Goal: Information Seeking & Learning: Learn about a topic

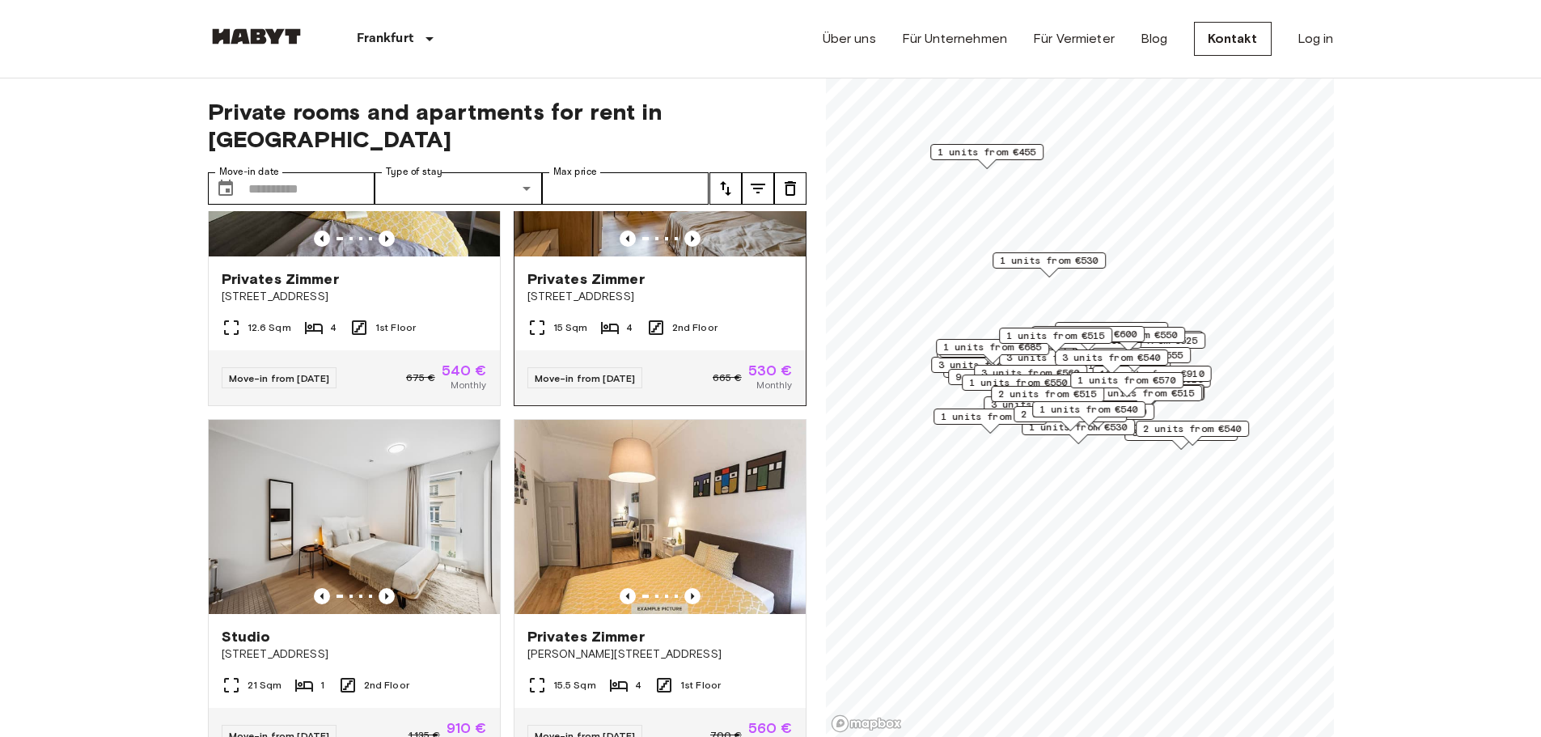
scroll to position [6057, 0]
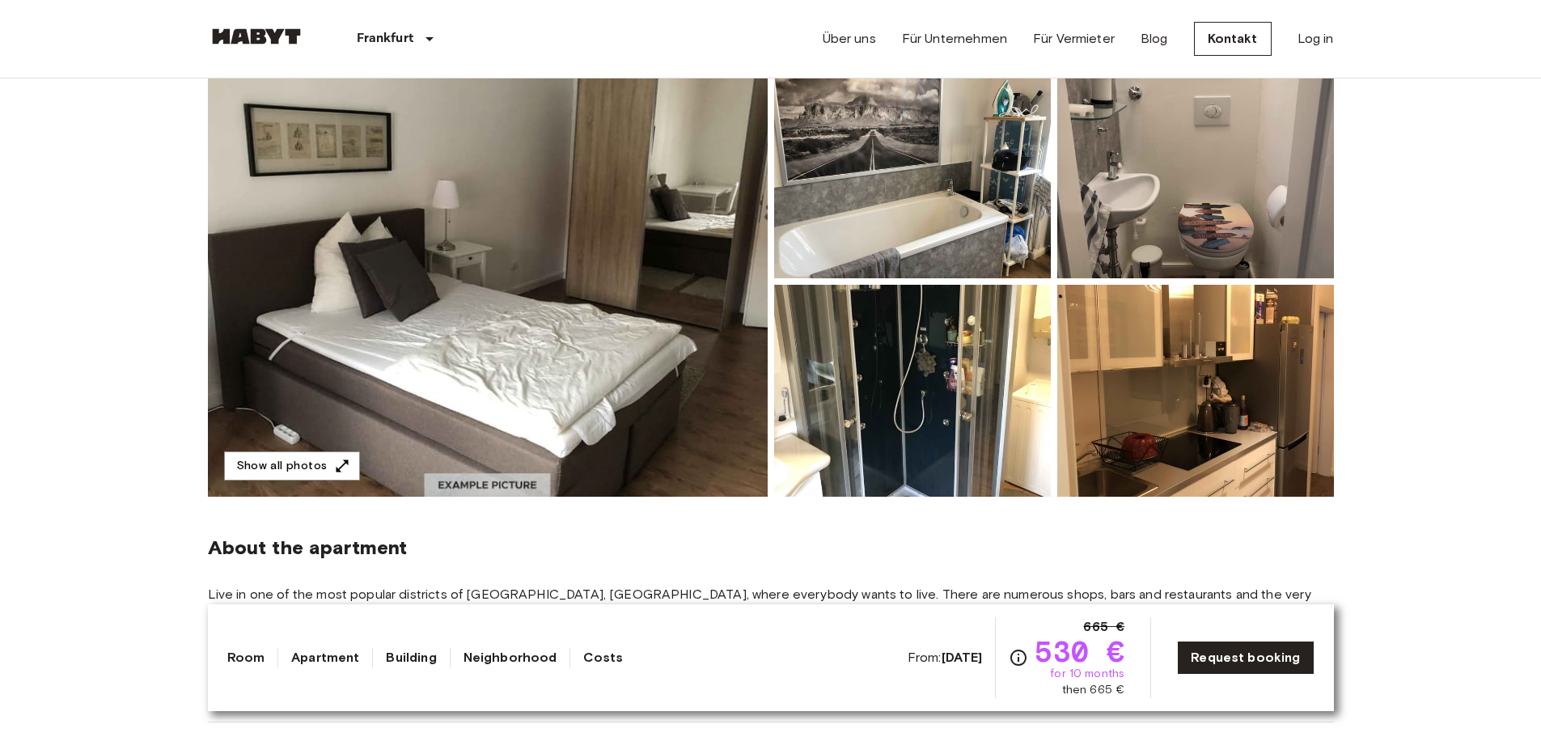
scroll to position [81, 0]
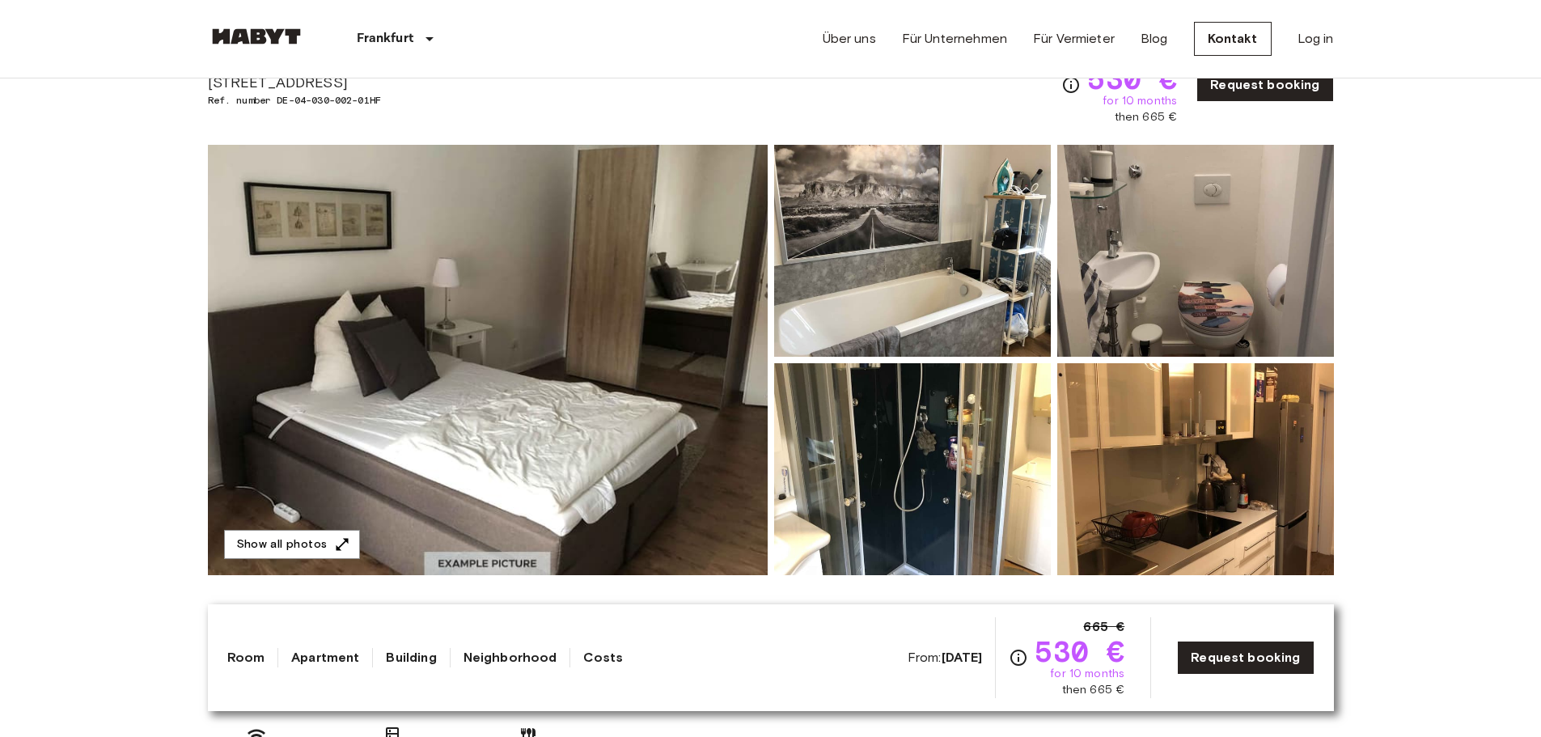
click at [525, 319] on img at bounding box center [488, 360] width 560 height 430
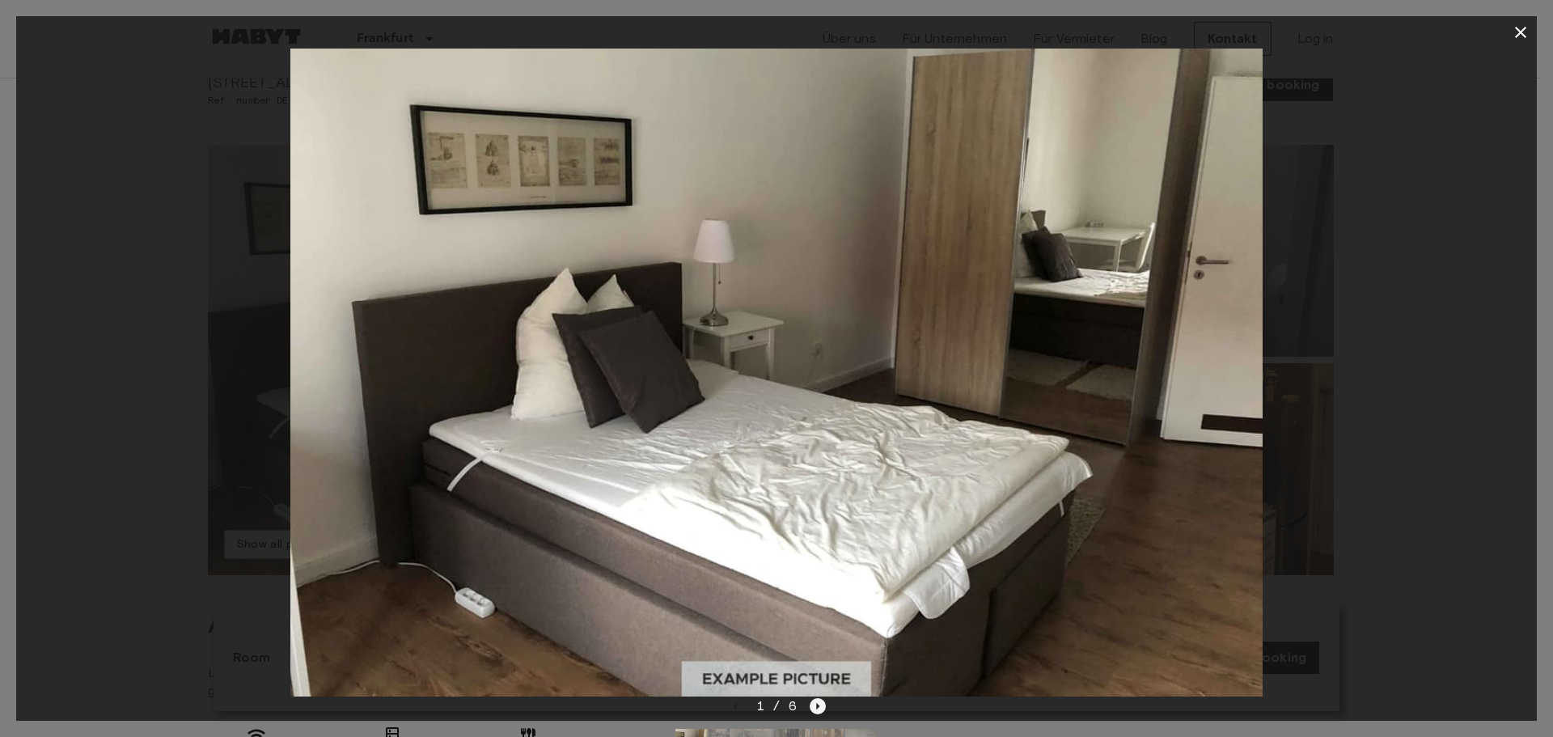
click at [811, 706] on icon "Next image" at bounding box center [818, 706] width 16 height 16
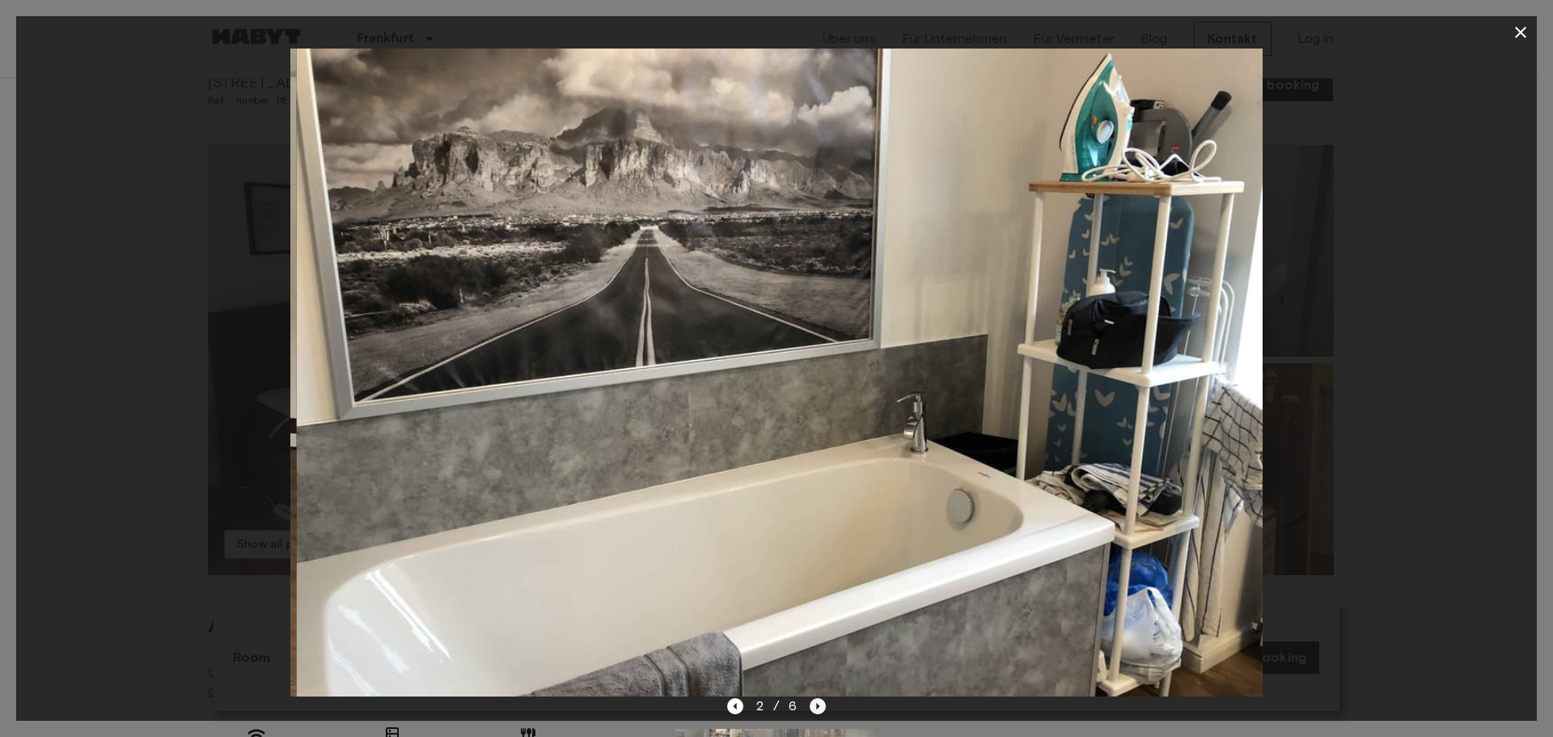
click at [811, 707] on icon "Next image" at bounding box center [818, 706] width 16 height 16
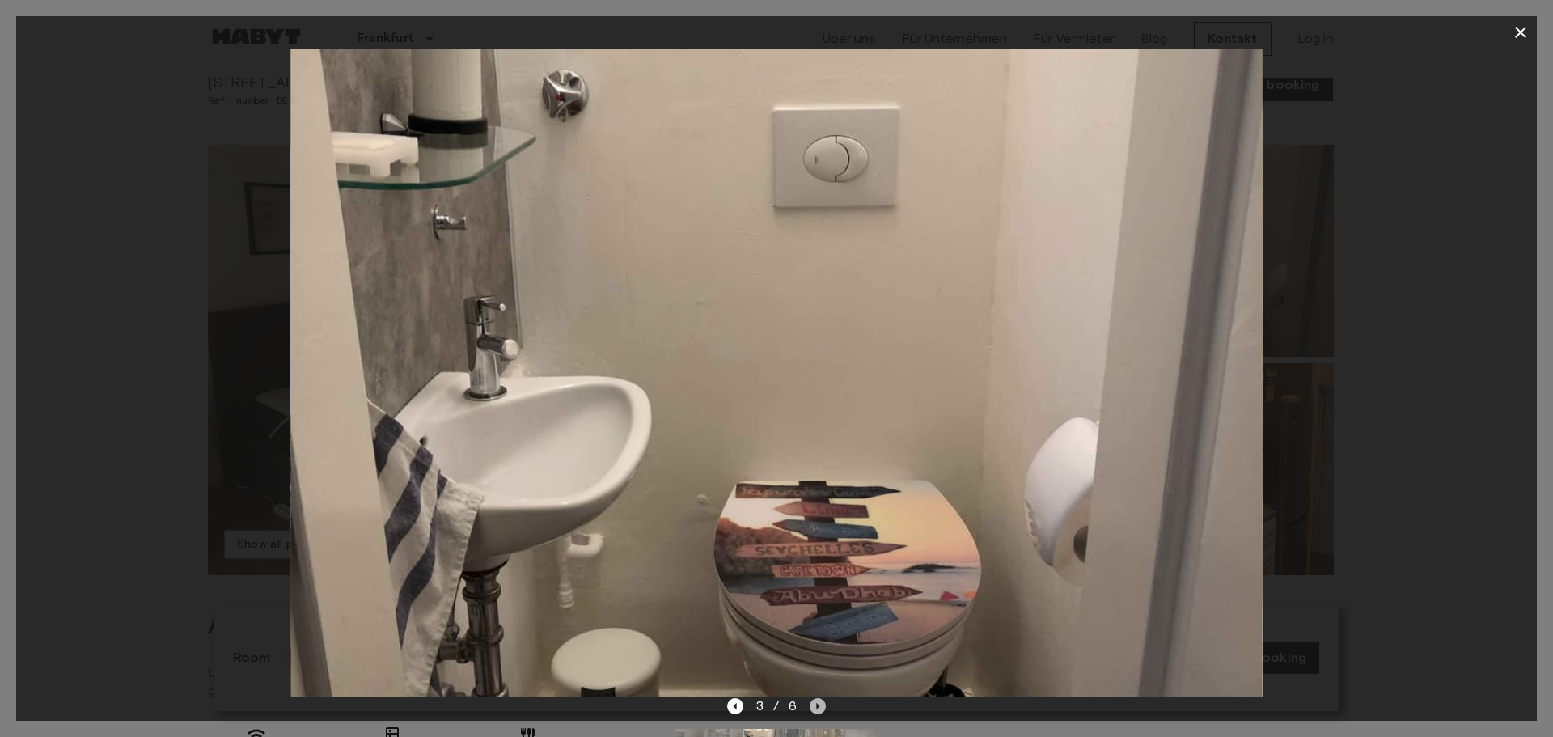
click at [811, 707] on icon "Next image" at bounding box center [818, 706] width 16 height 16
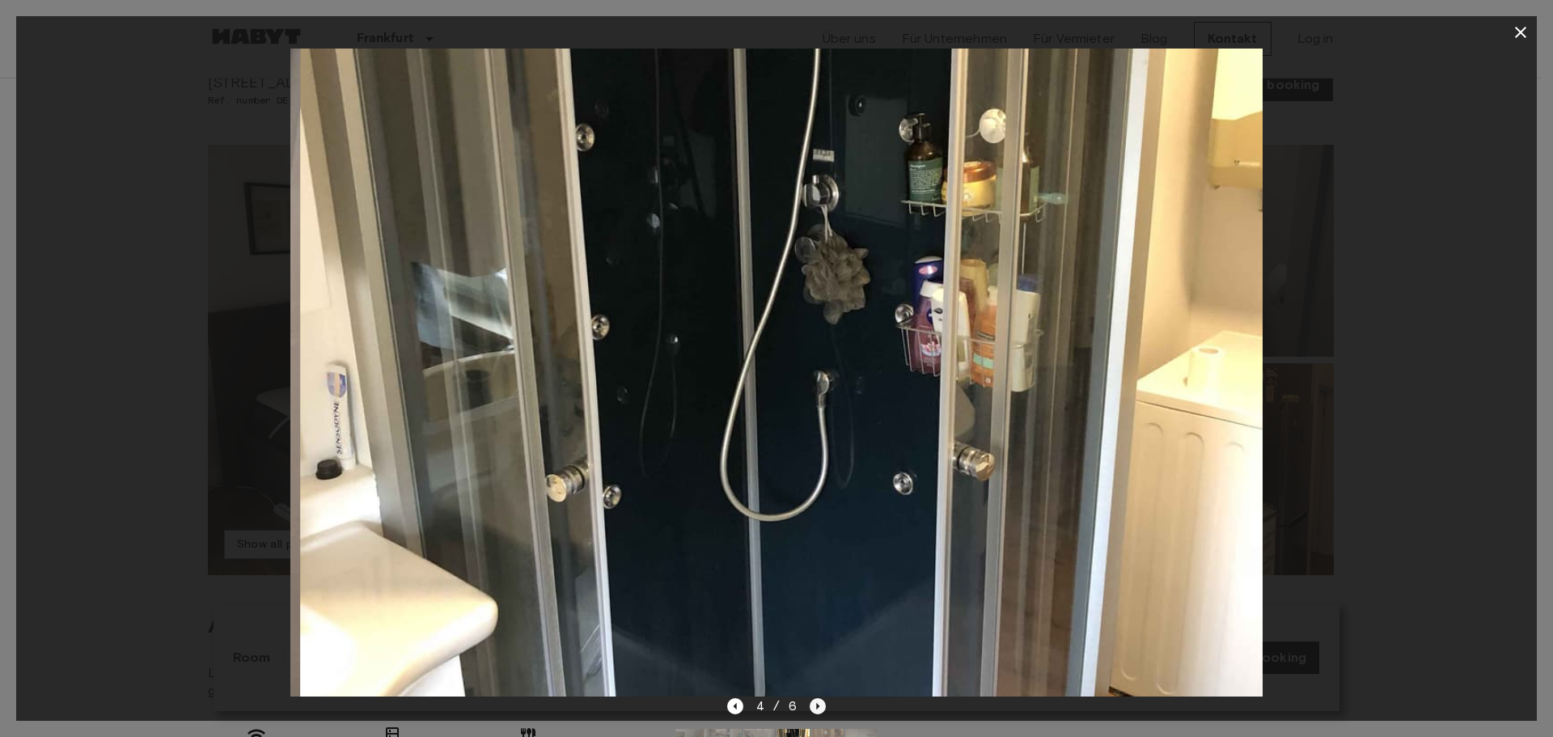
click at [811, 707] on icon "Next image" at bounding box center [818, 706] width 16 height 16
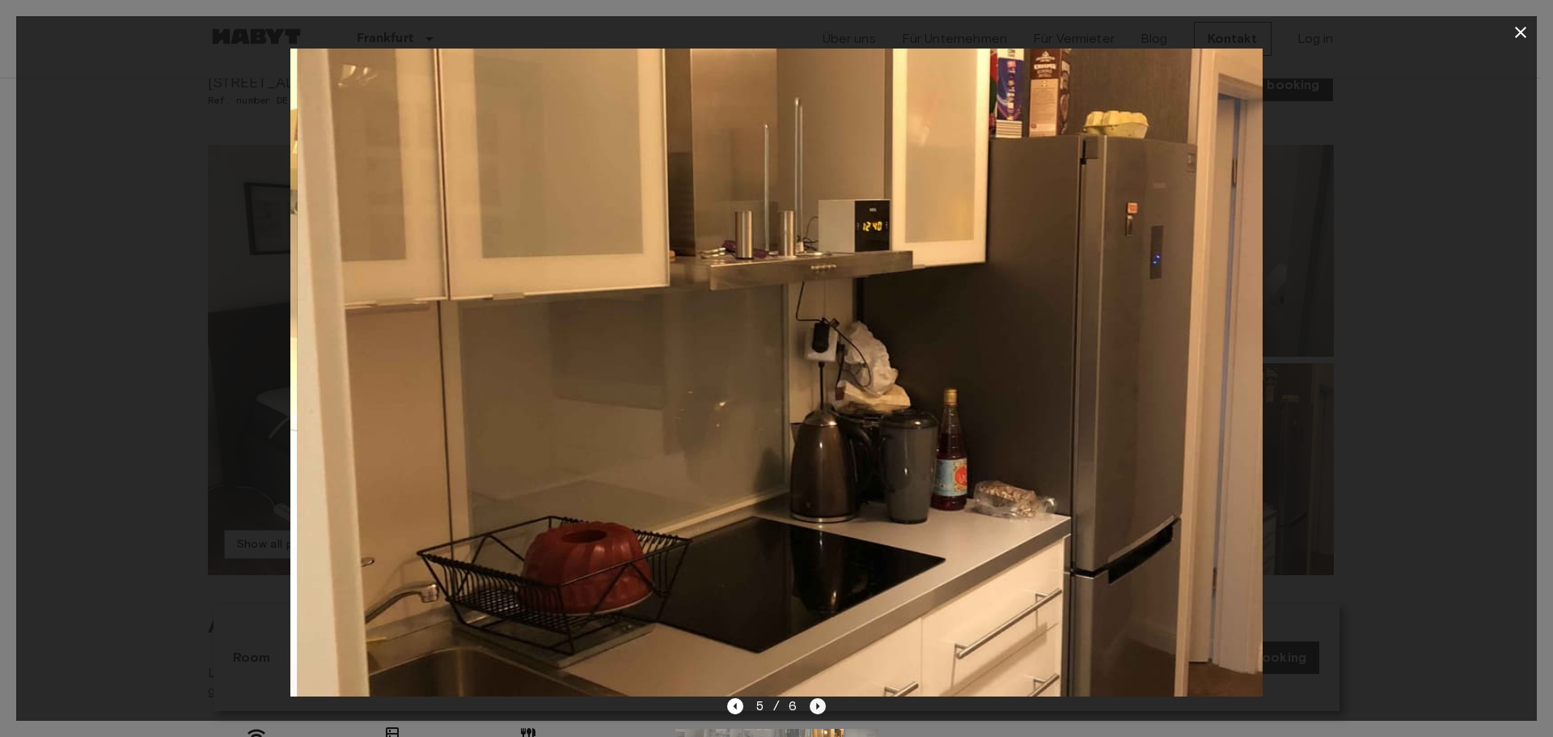
click at [811, 707] on icon "Next image" at bounding box center [818, 706] width 16 height 16
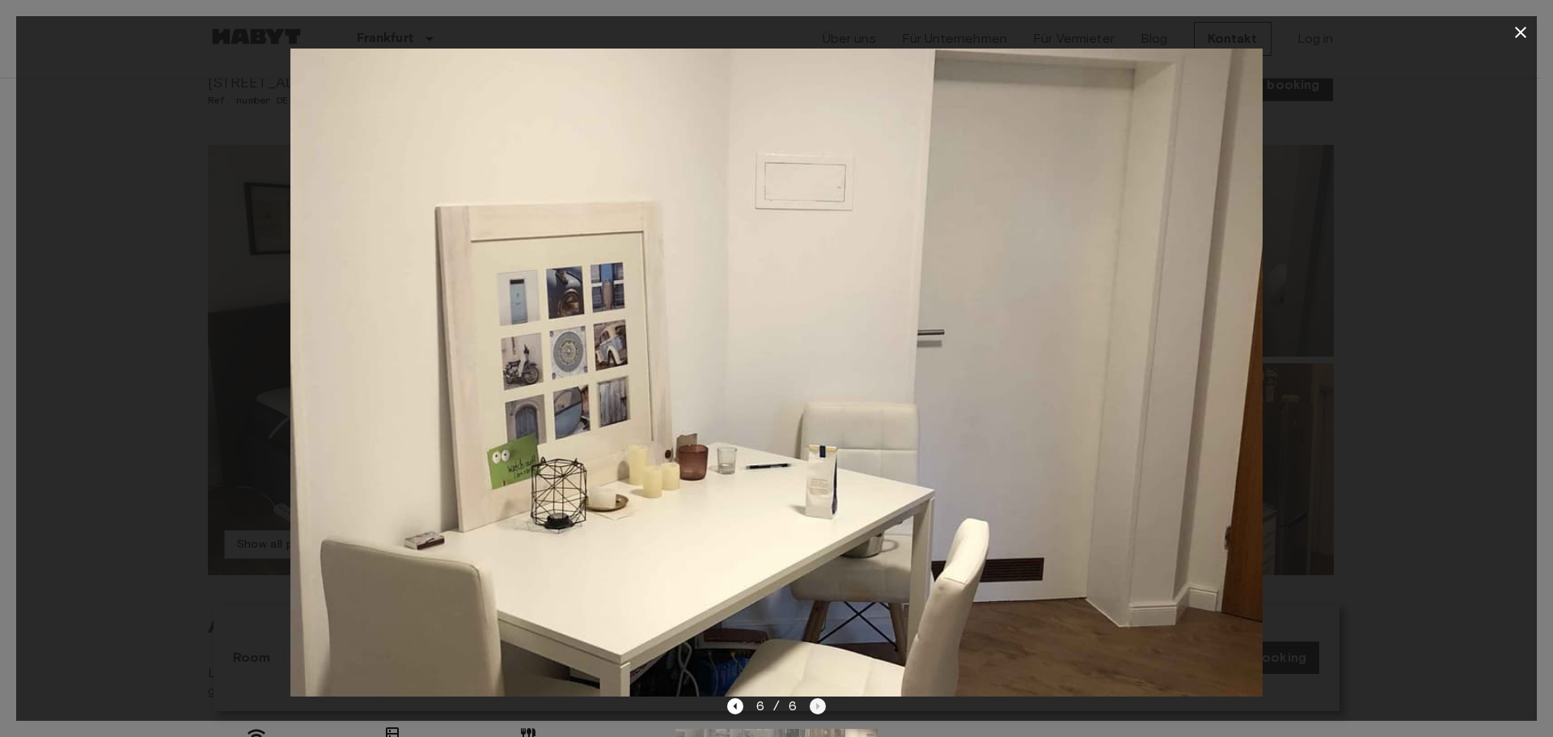
click at [811, 707] on div "6 / 6" at bounding box center [776, 705] width 99 height 19
click at [1519, 34] on icon "button" at bounding box center [1520, 32] width 11 height 11
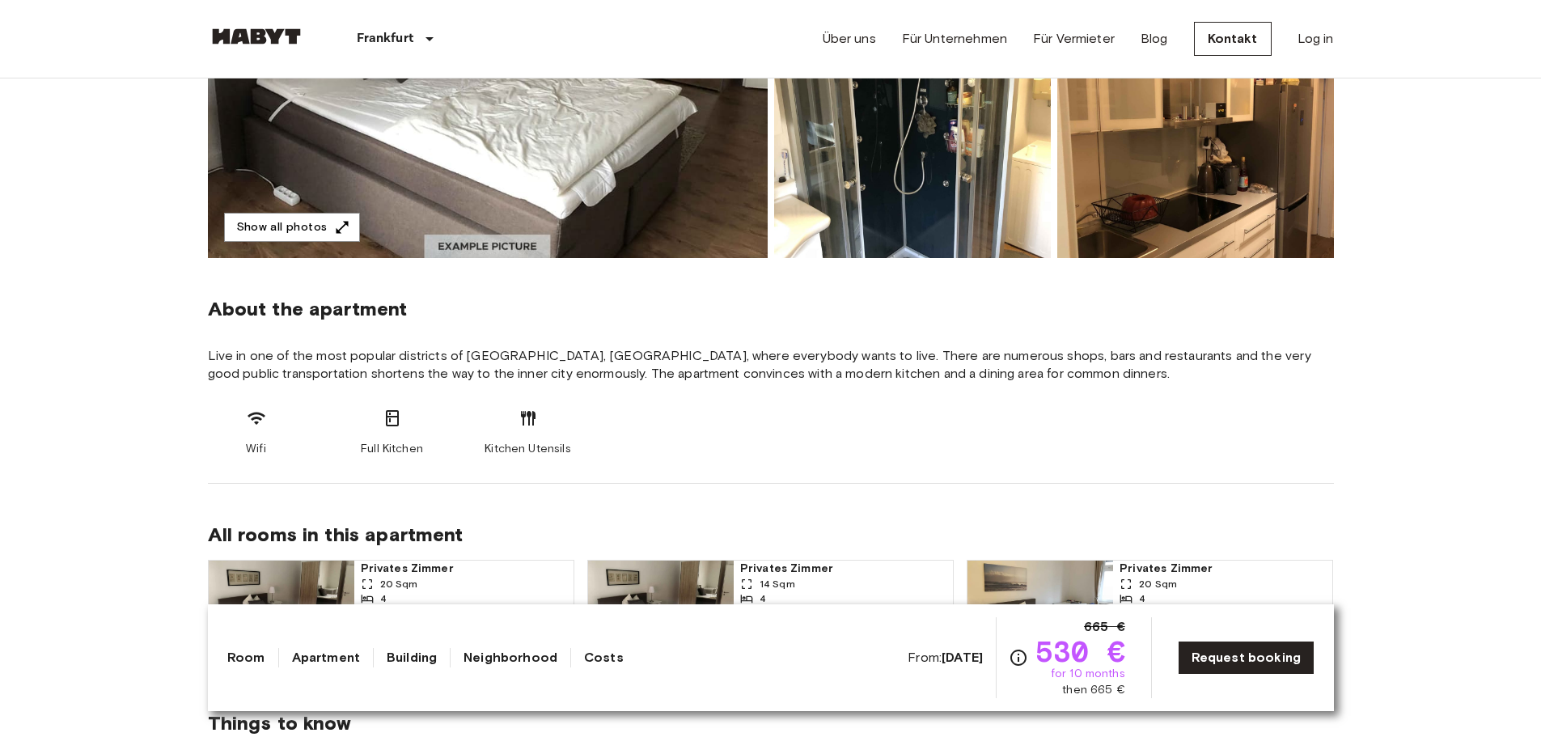
scroll to position [647, 0]
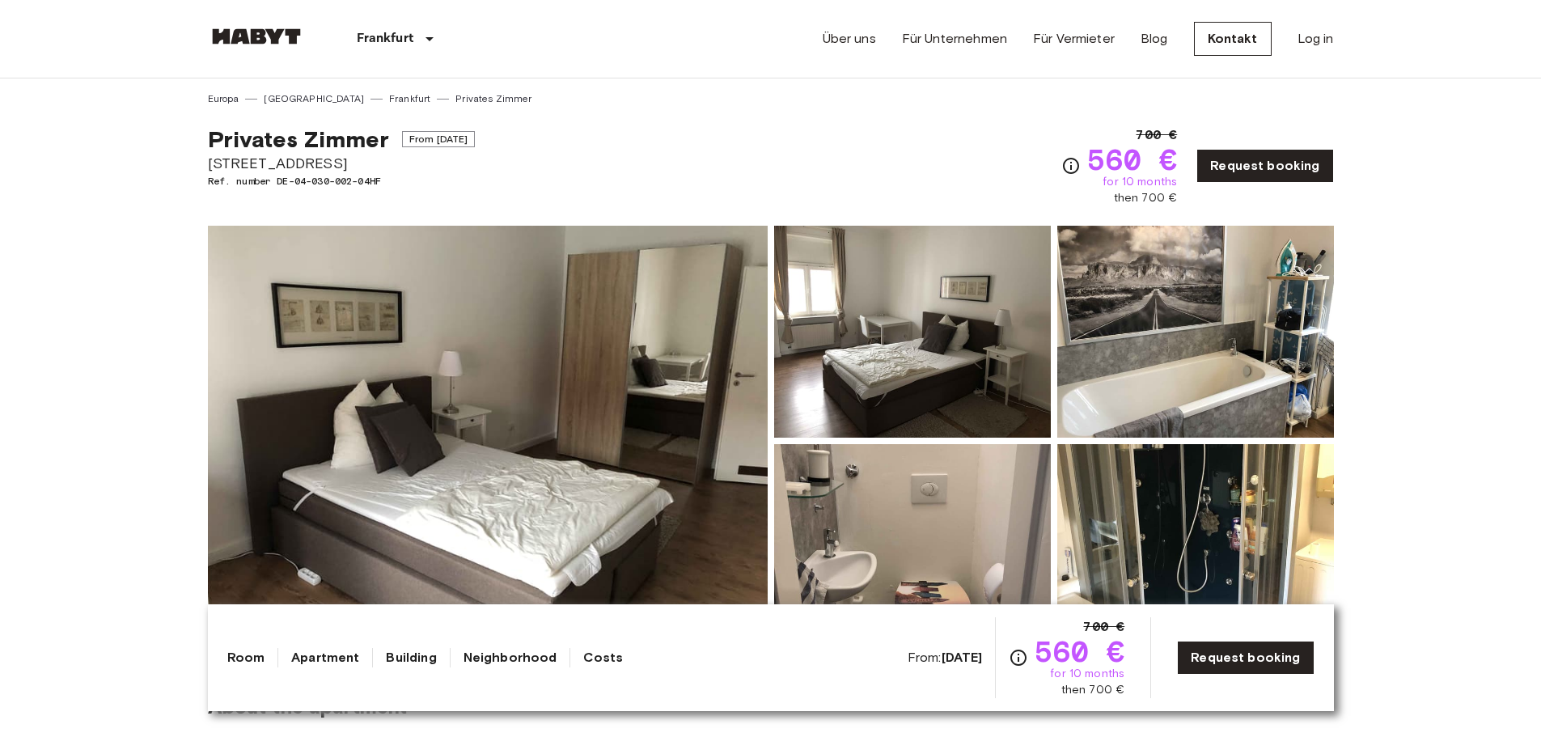
drag, startPoint x: 207, startPoint y: 159, endPoint x: 350, endPoint y: 164, distance: 143.3
click at [350, 164] on span "Nauheimer Straße 10" at bounding box center [342, 163] width 268 height 21
copy span "[STREET_ADDRESS]"
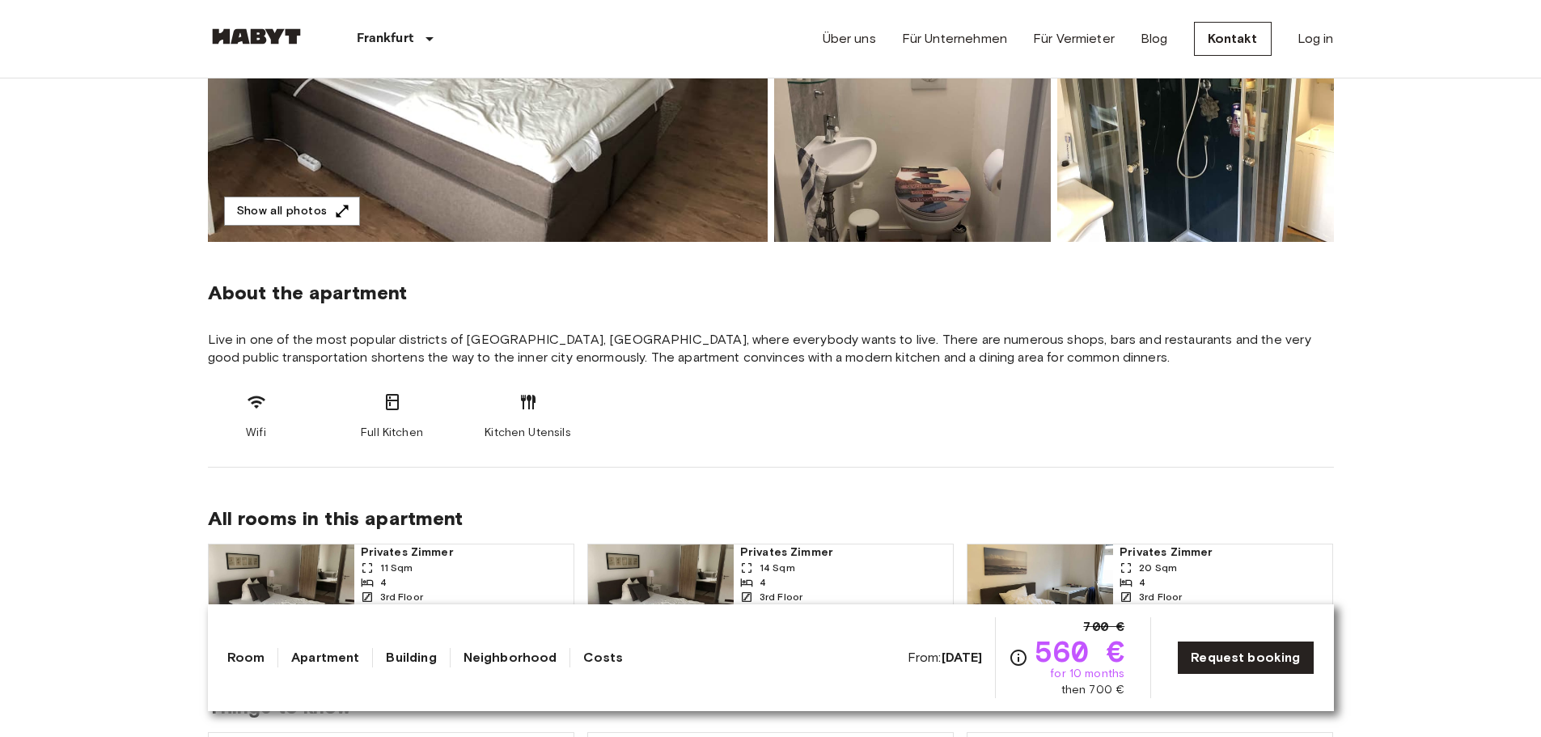
scroll to position [323, 0]
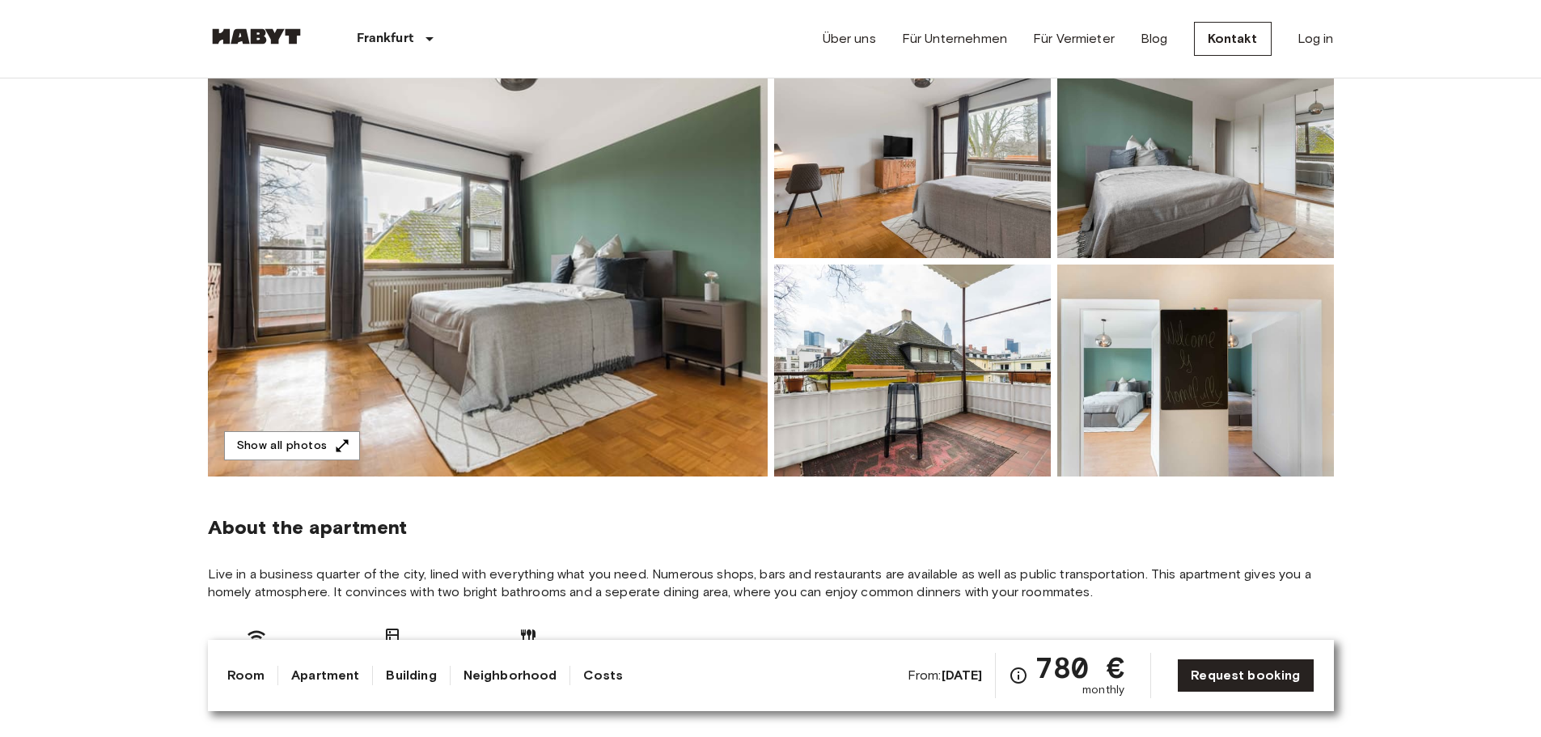
scroll to position [81, 0]
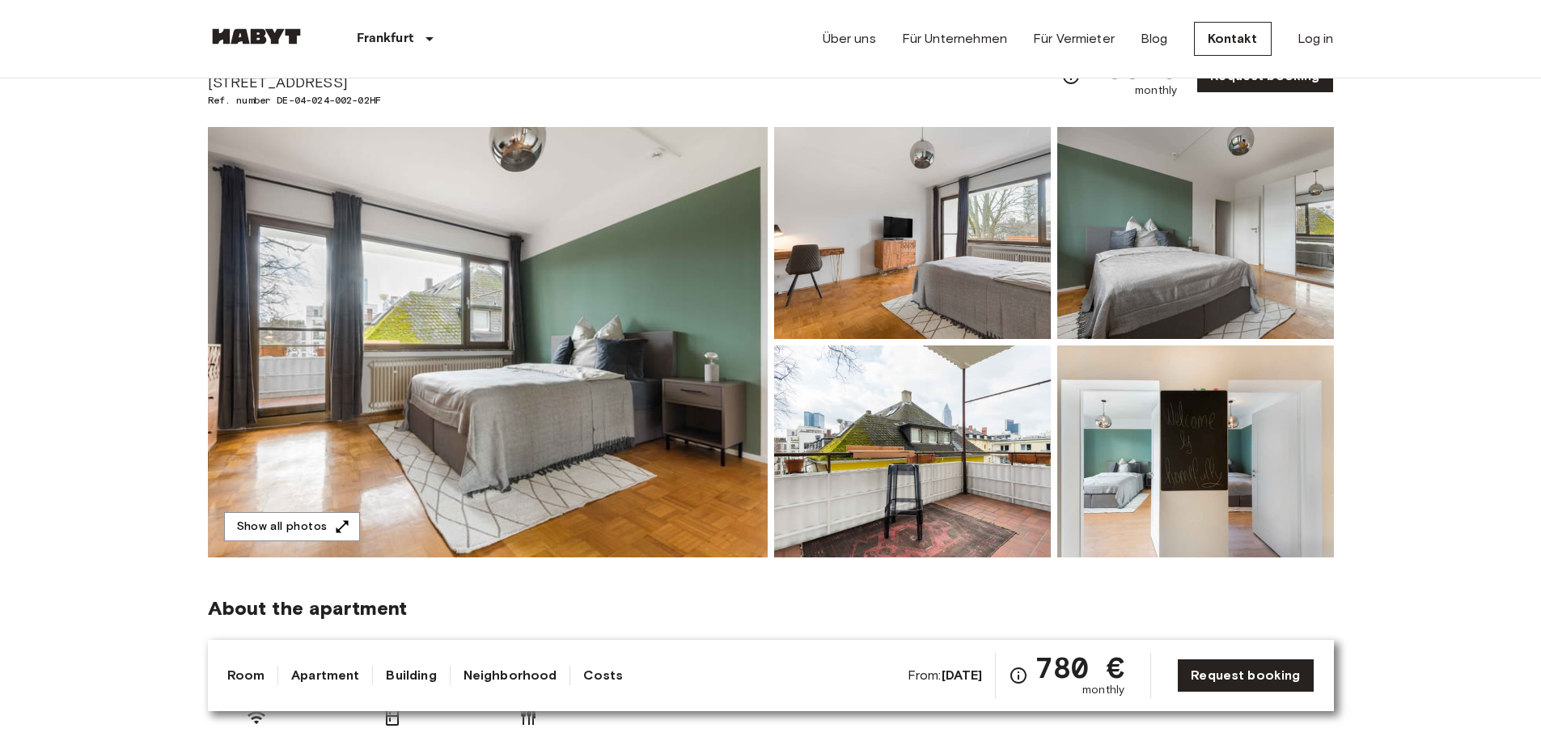
click at [648, 399] on img at bounding box center [488, 342] width 560 height 430
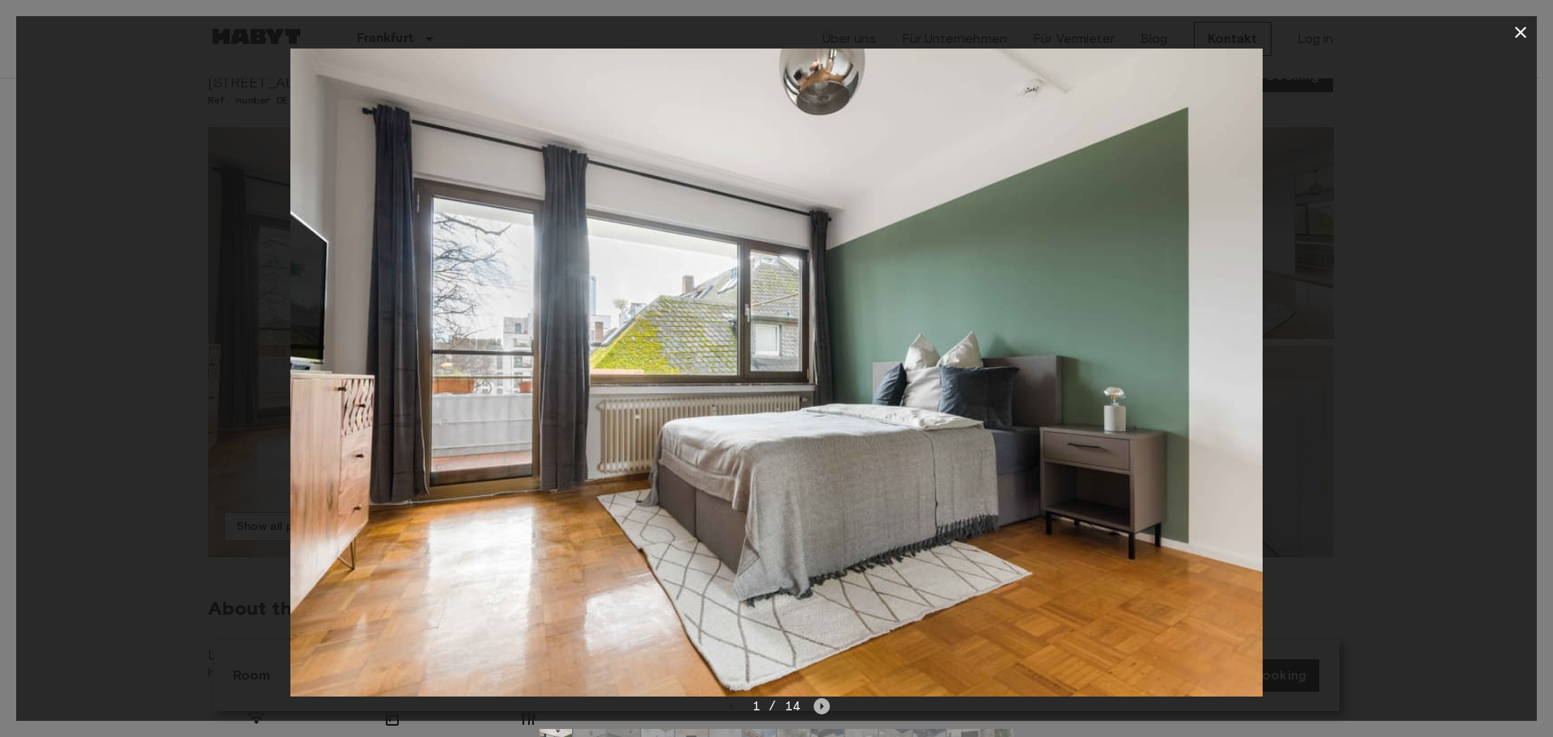
click at [818, 709] on icon "Next image" at bounding box center [822, 706] width 16 height 16
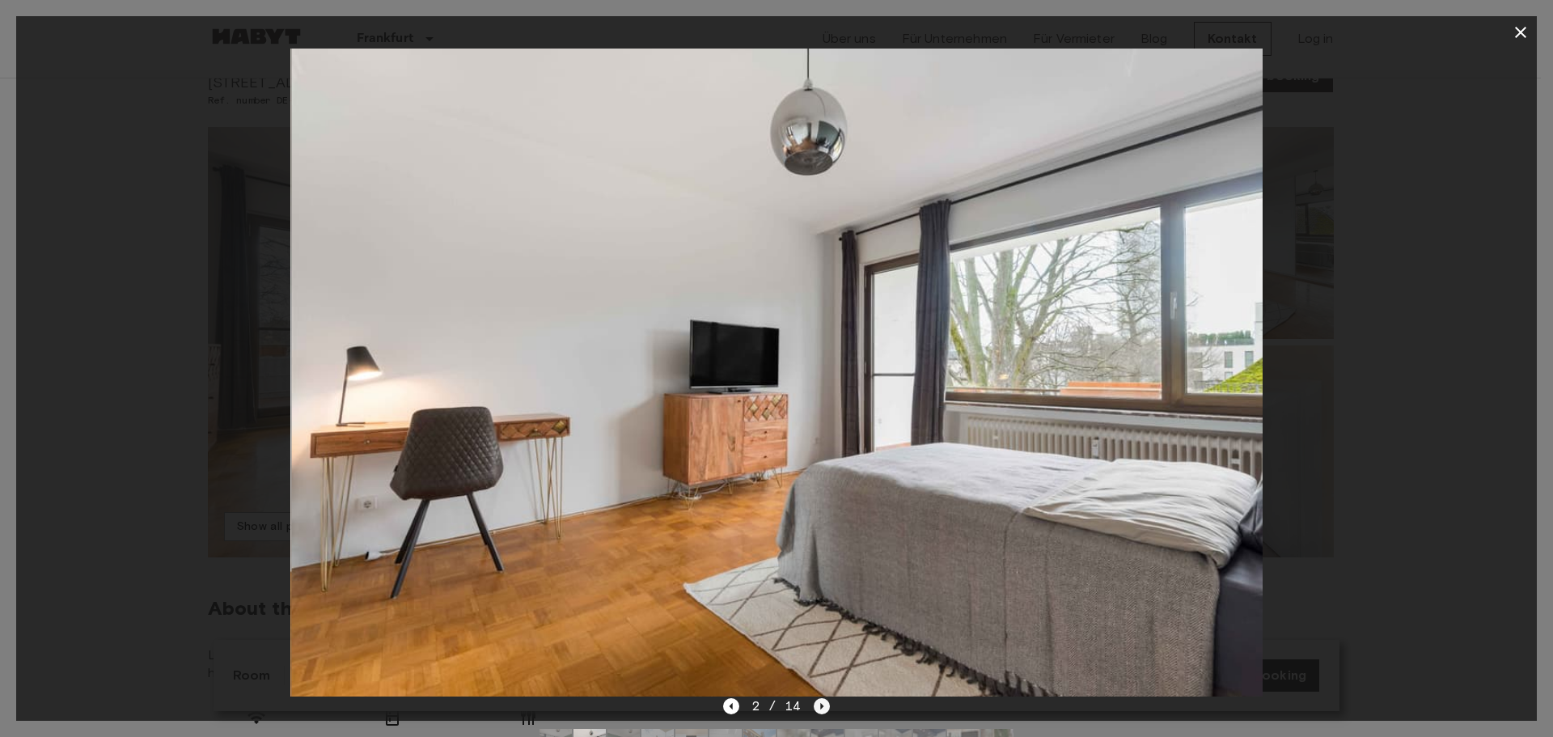
click at [819, 709] on icon "Next image" at bounding box center [822, 706] width 16 height 16
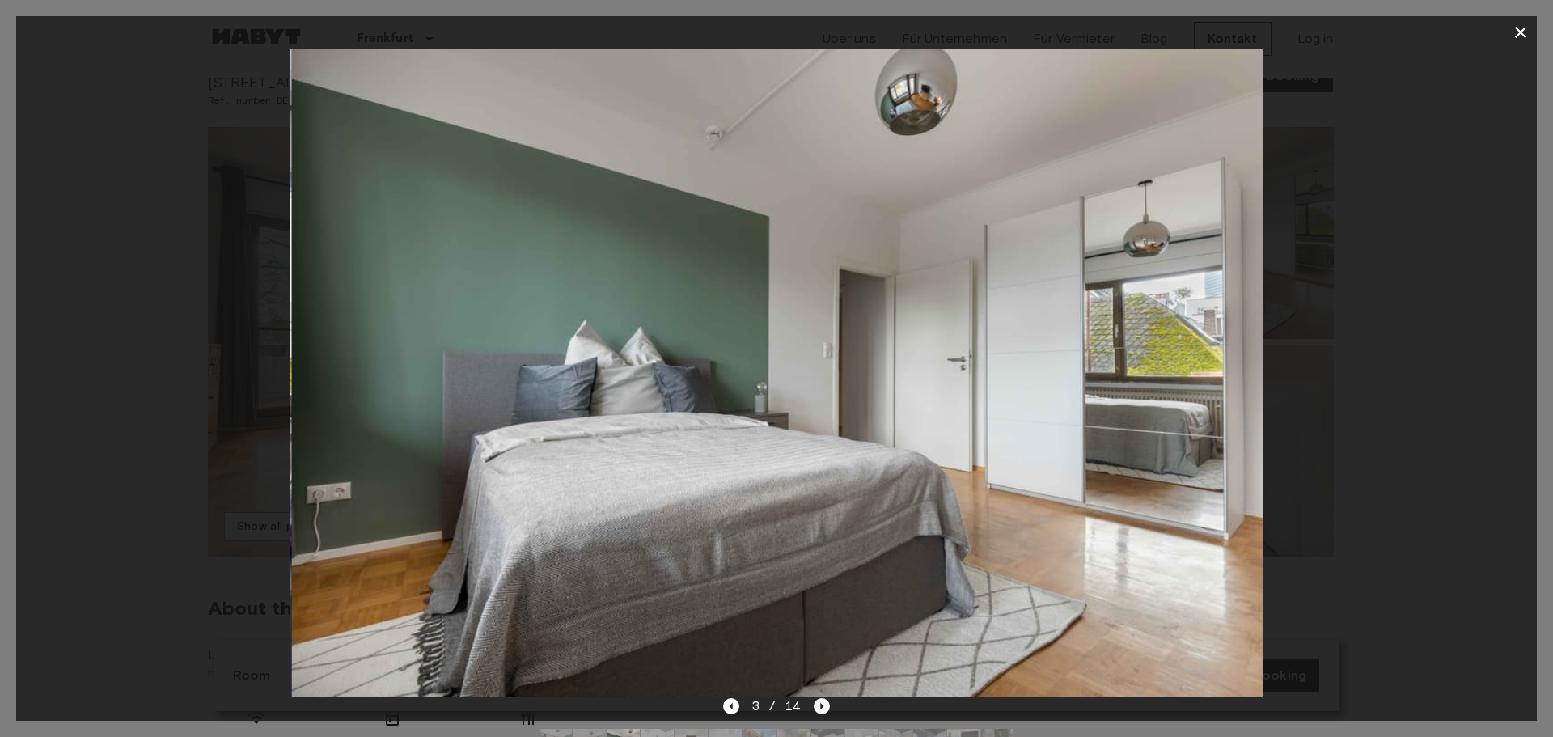
click at [819, 709] on icon "Next image" at bounding box center [822, 706] width 16 height 16
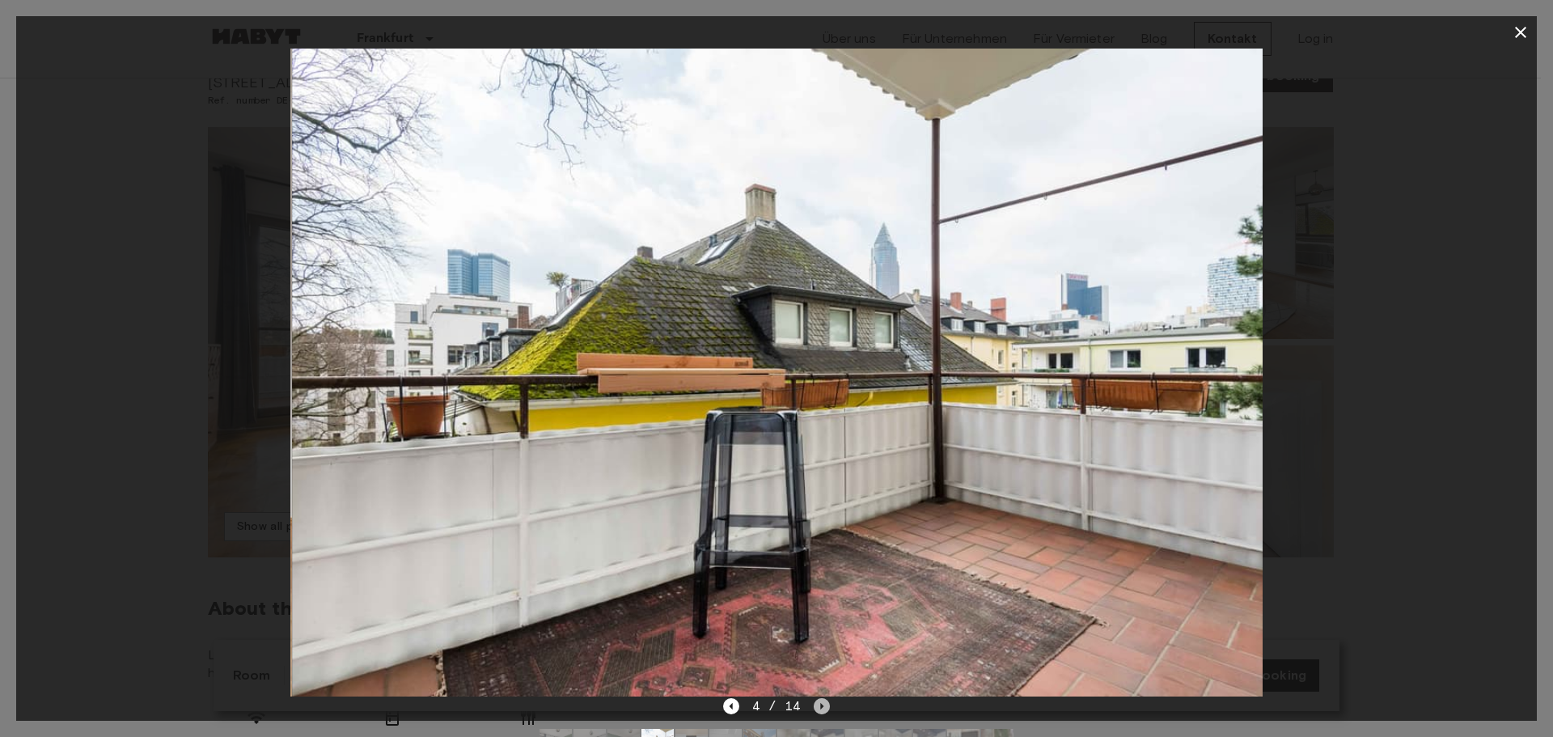
click at [820, 708] on icon "Next image" at bounding box center [822, 706] width 16 height 16
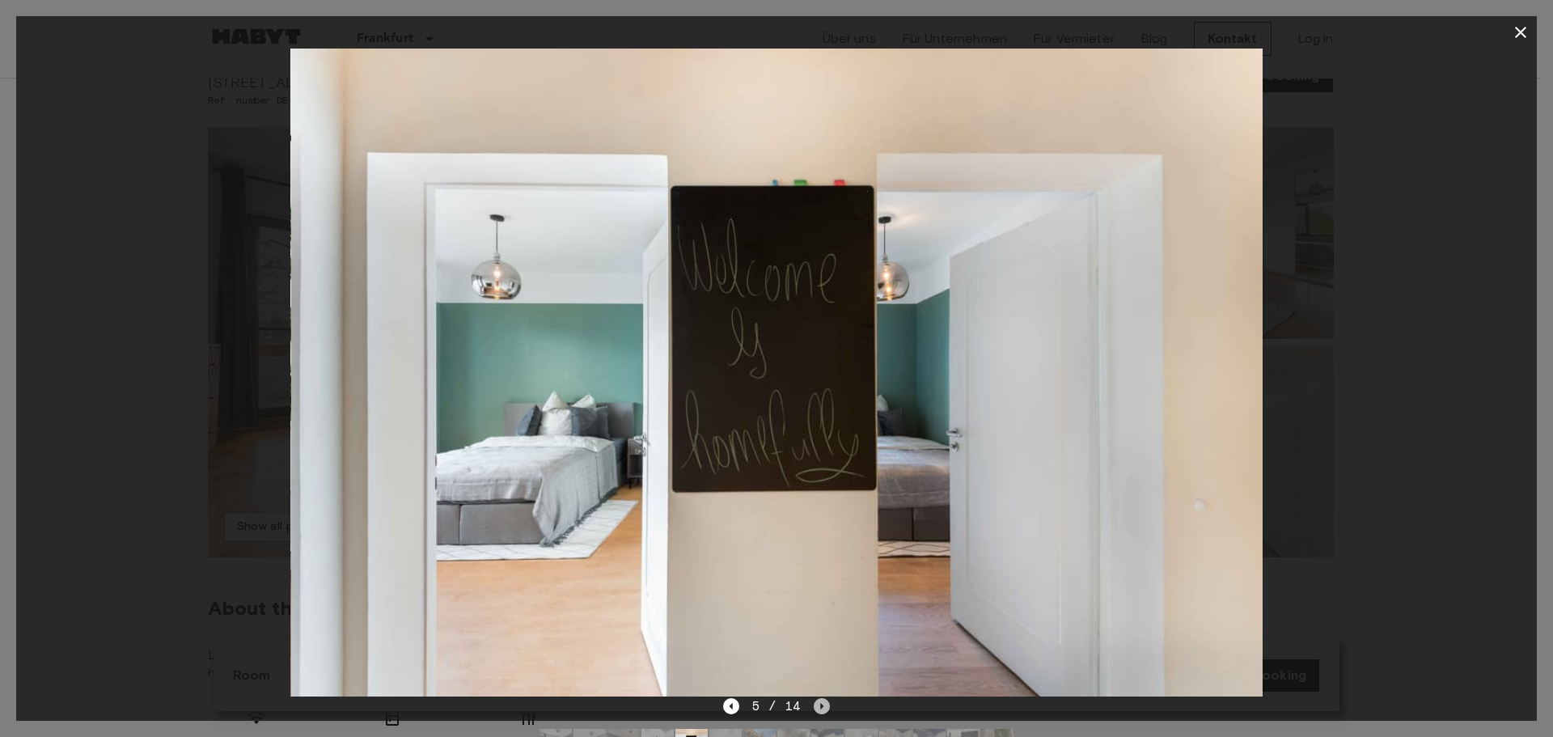
click at [821, 708] on icon "Next image" at bounding box center [822, 706] width 3 height 6
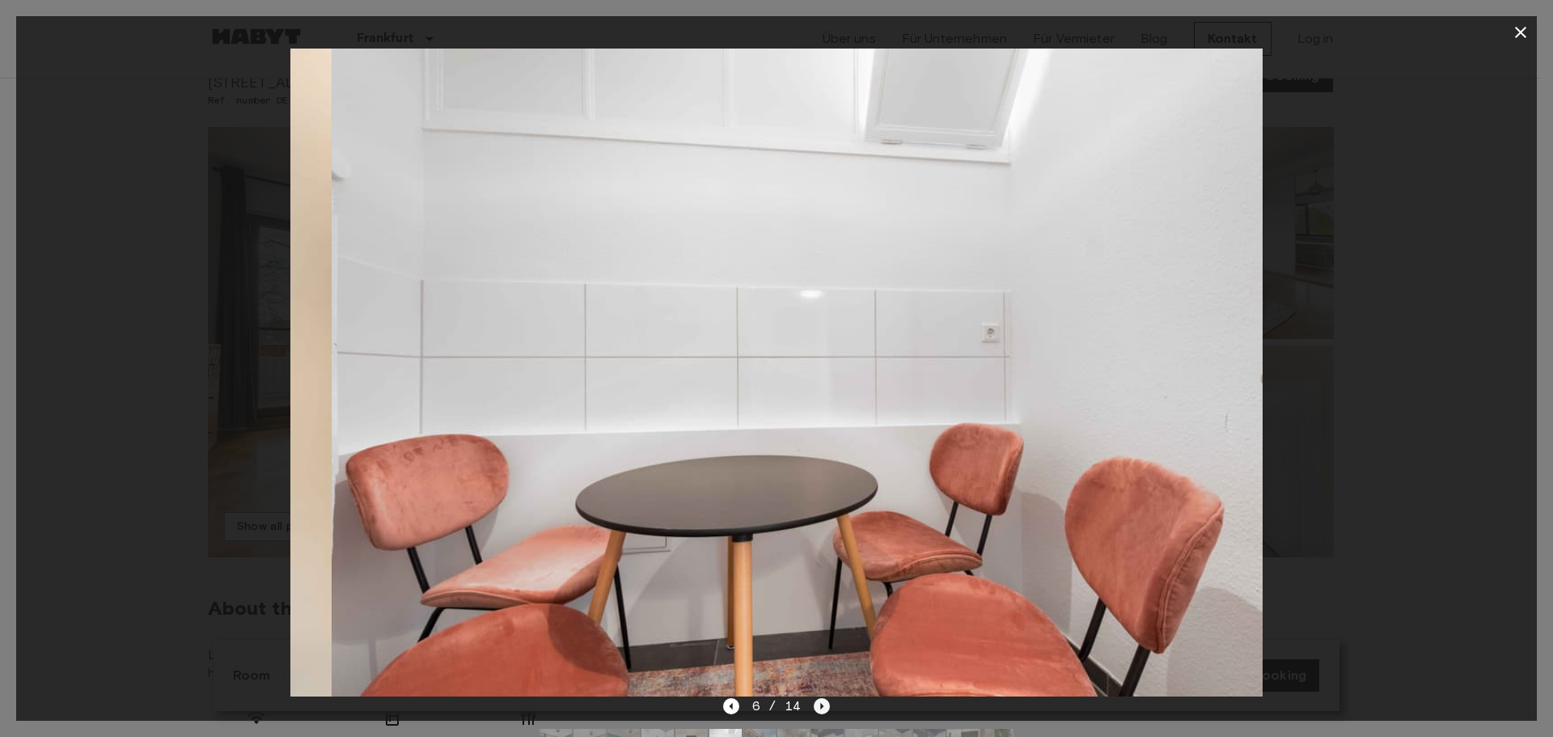
click at [821, 708] on icon "Next image" at bounding box center [822, 706] width 3 height 6
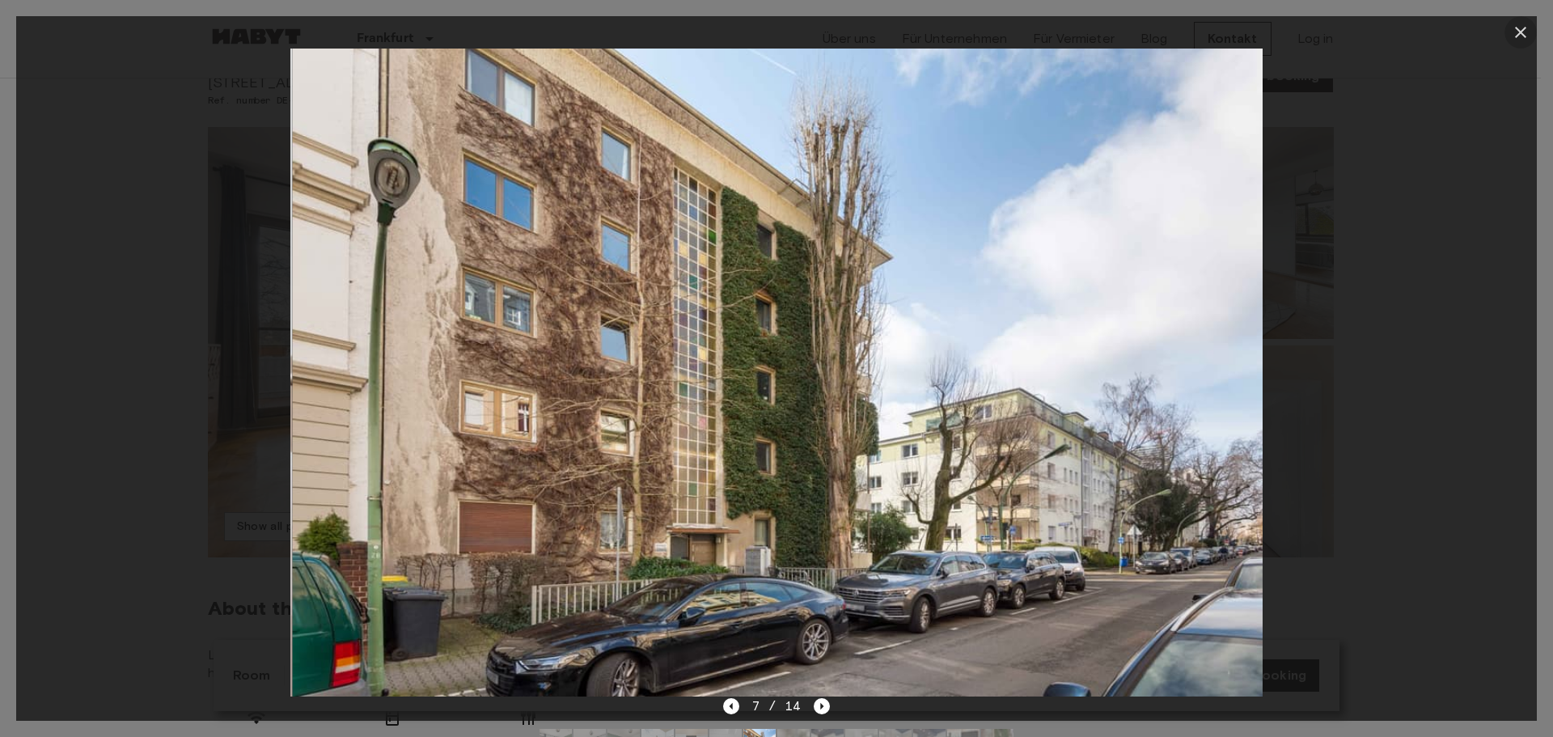
click at [1521, 33] on icon "button" at bounding box center [1520, 32] width 11 height 11
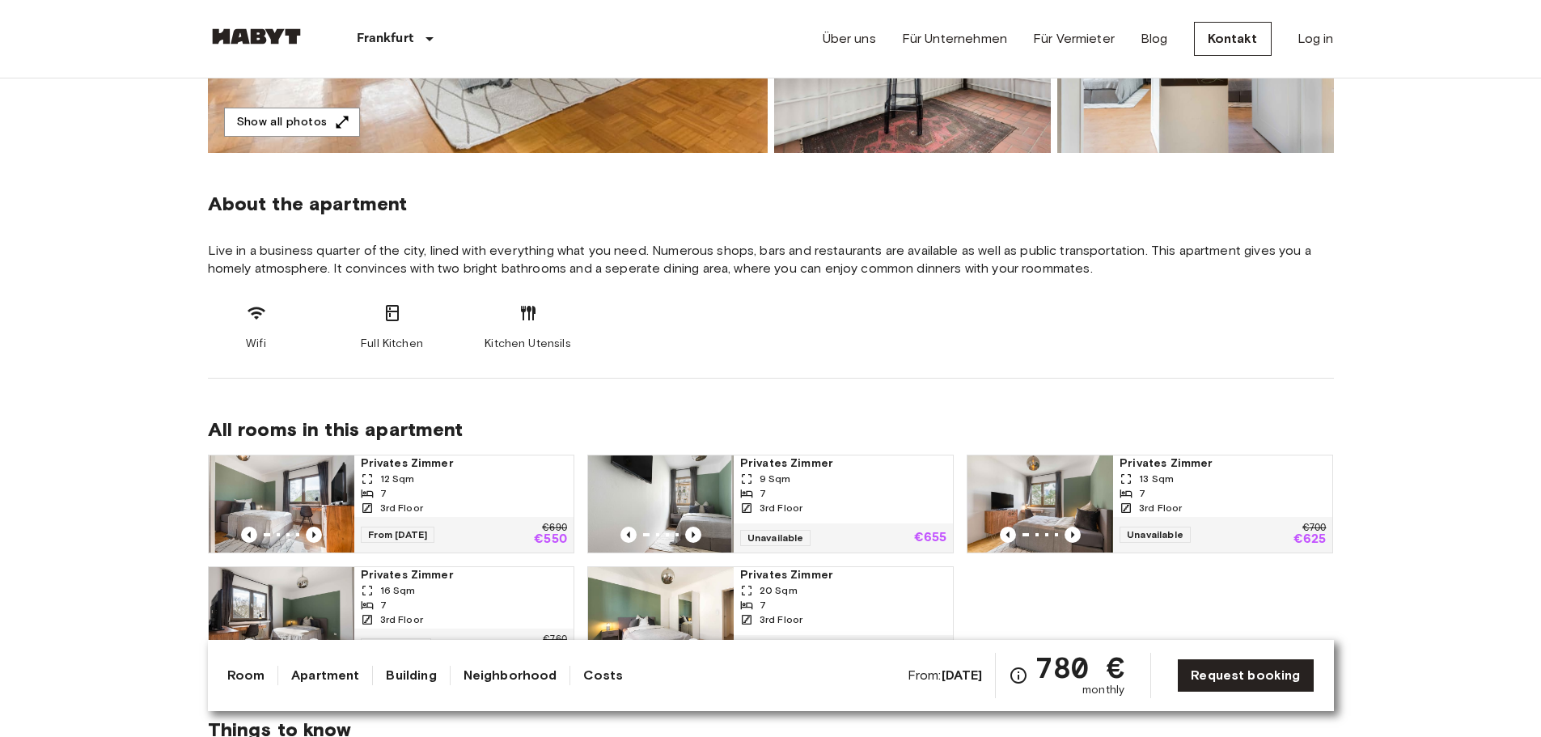
scroll to position [890, 0]
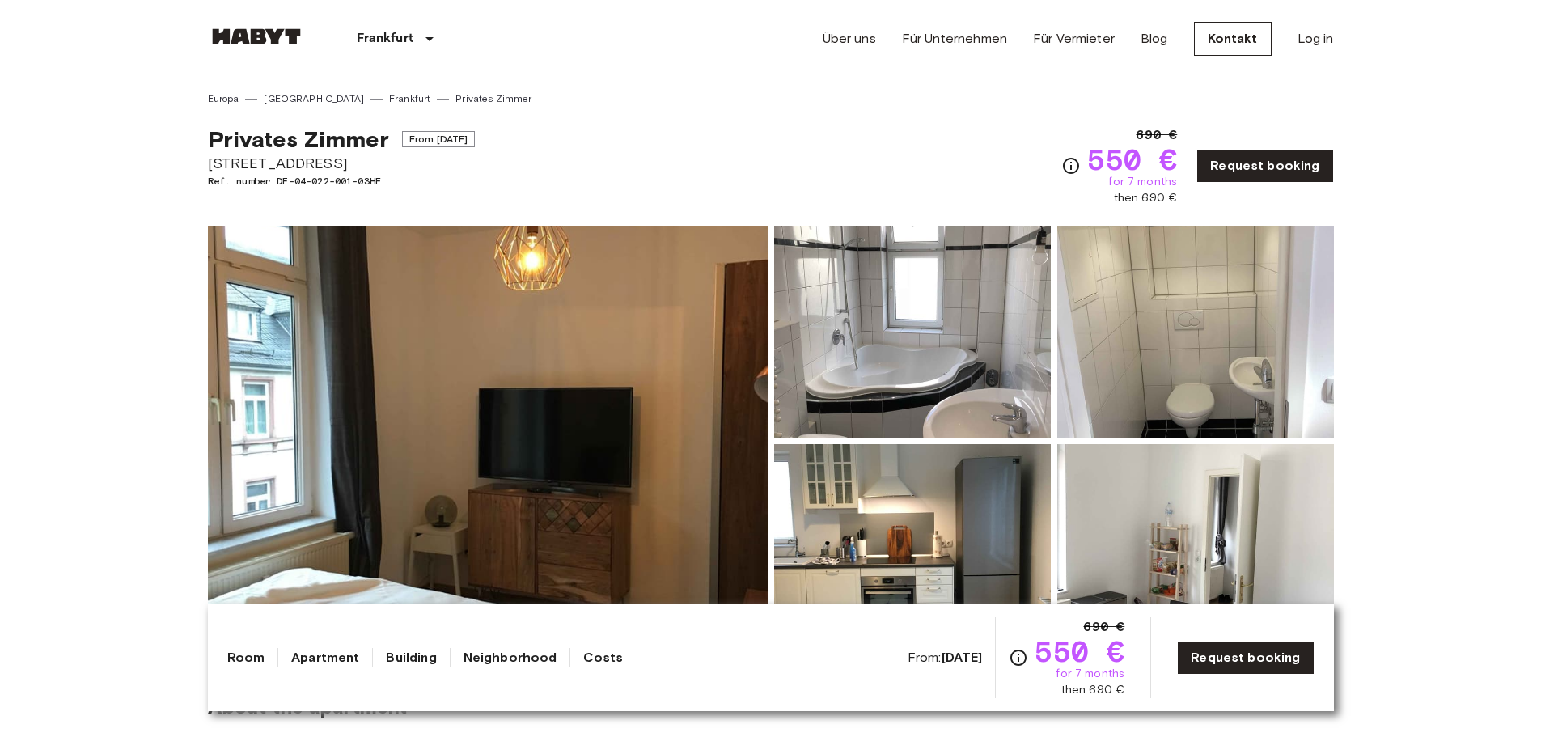
click at [915, 357] on img at bounding box center [912, 332] width 277 height 212
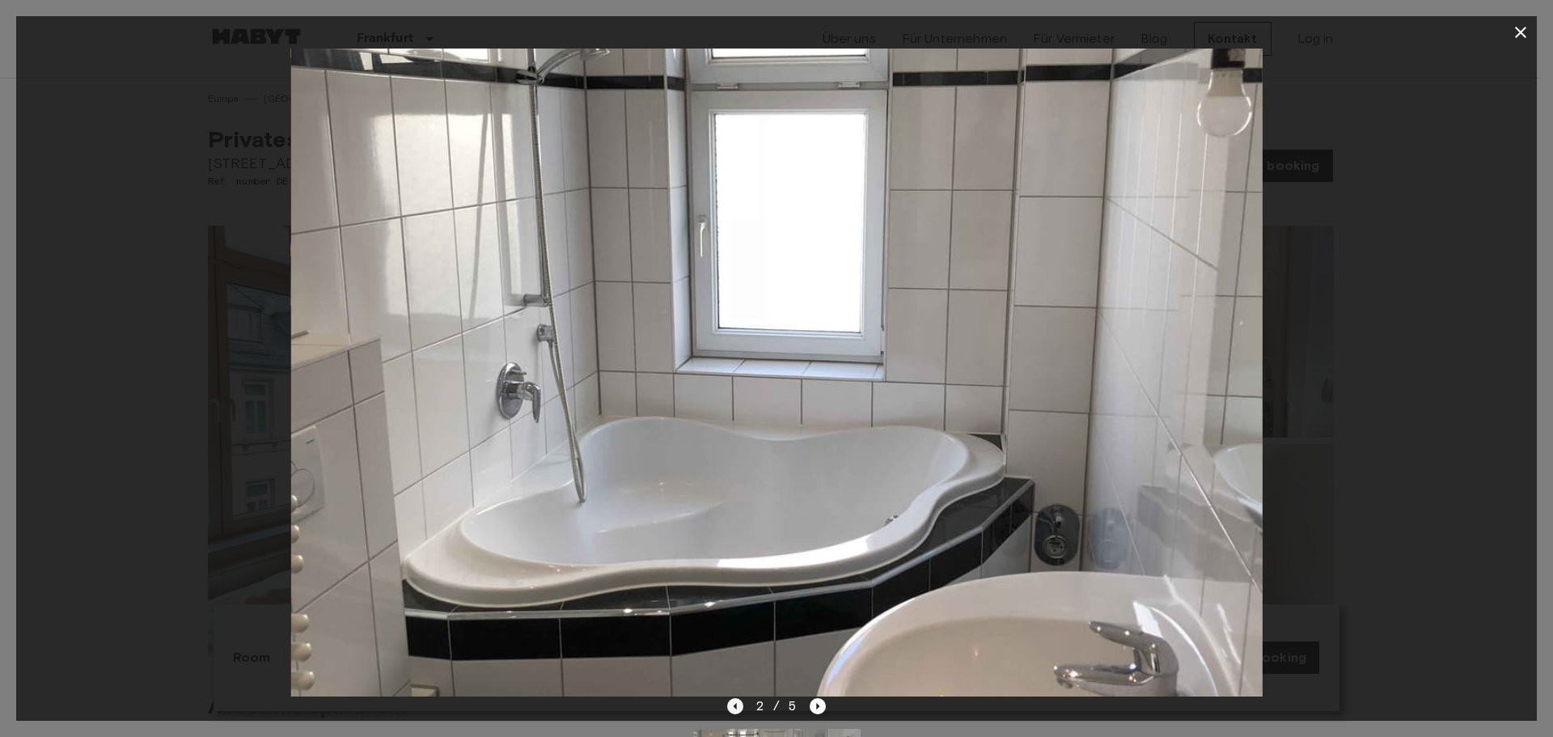
click at [729, 705] on icon "Previous image" at bounding box center [735, 706] width 16 height 16
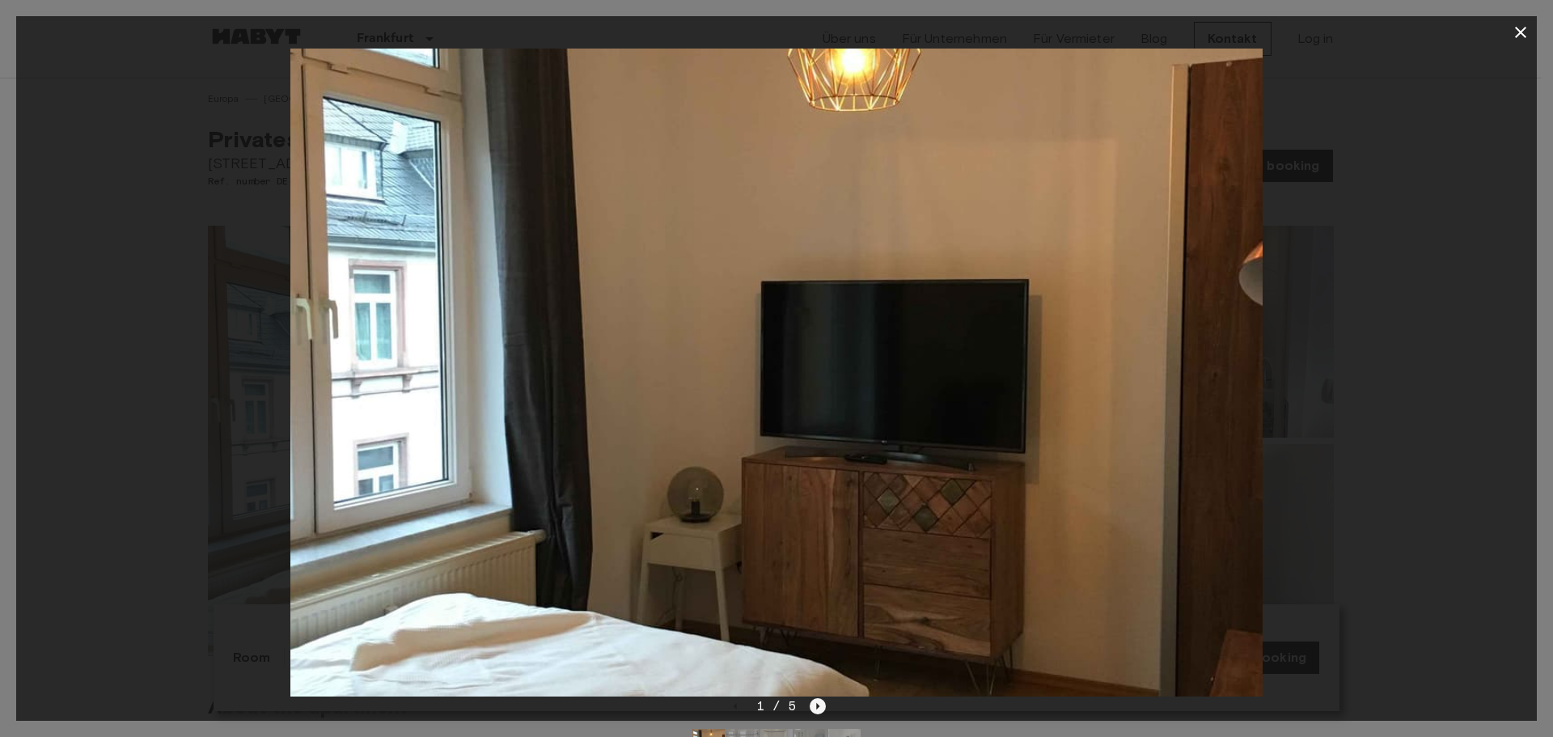
click at [814, 708] on icon "Next image" at bounding box center [818, 706] width 16 height 16
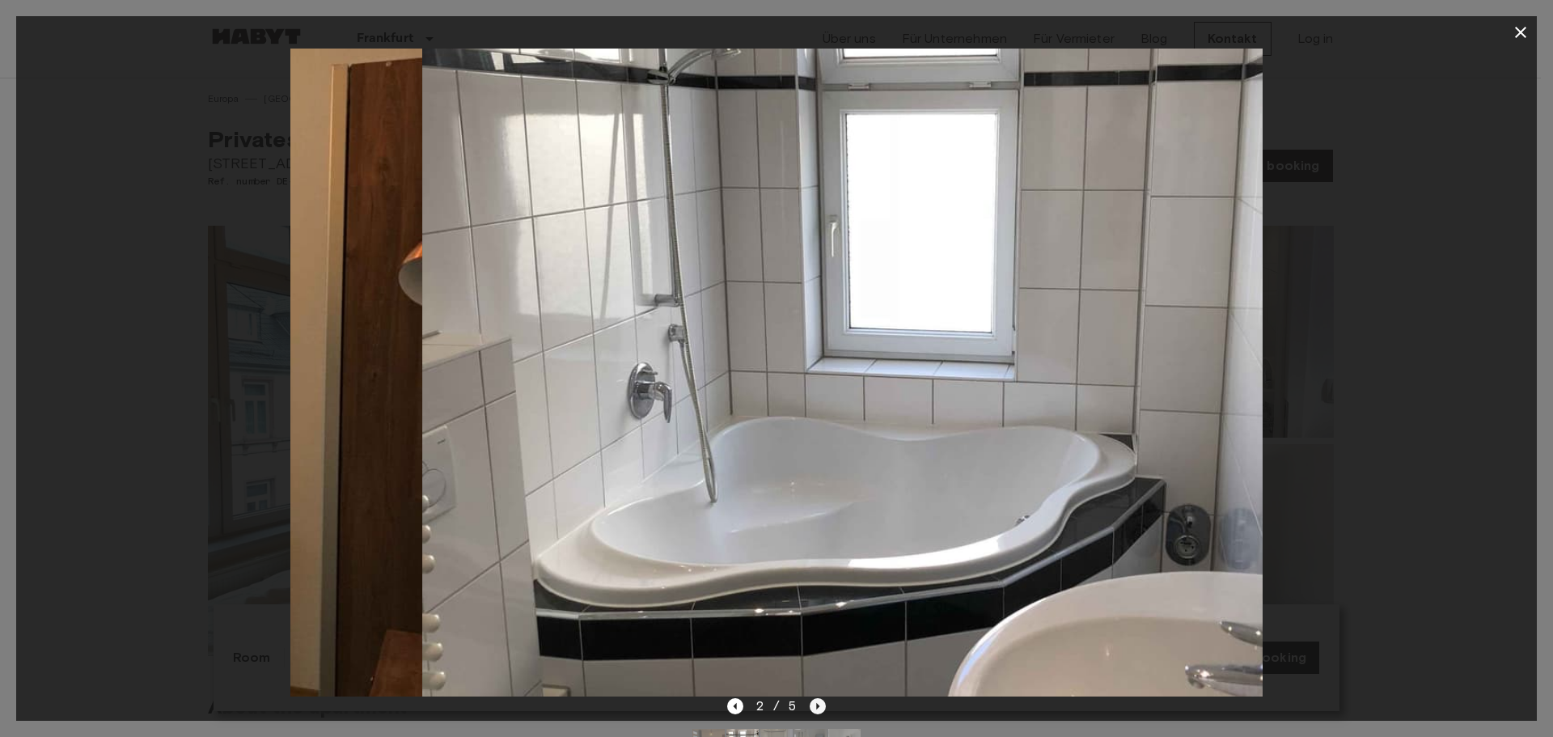
click at [814, 708] on icon "Next image" at bounding box center [818, 706] width 16 height 16
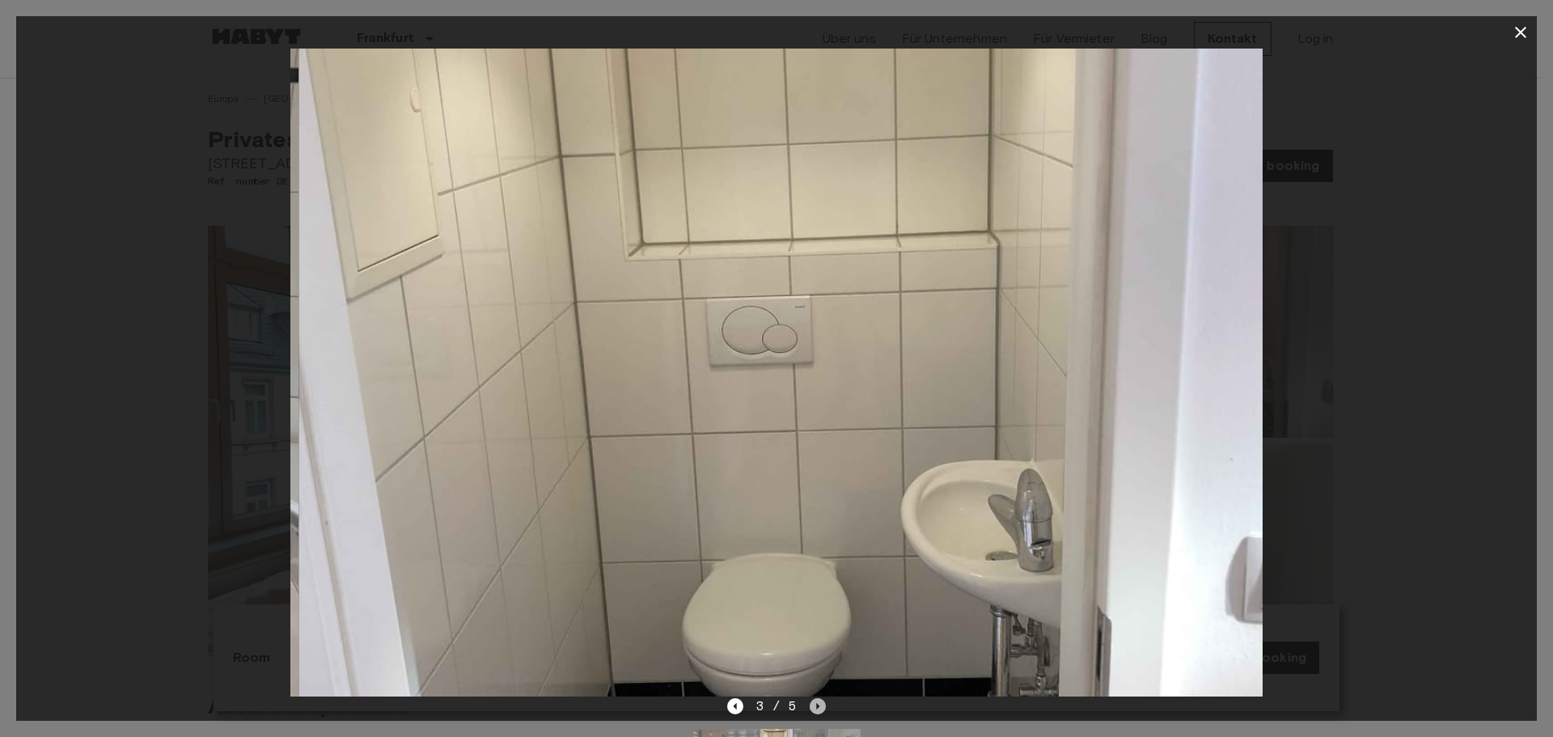
click at [814, 708] on icon "Next image" at bounding box center [818, 706] width 16 height 16
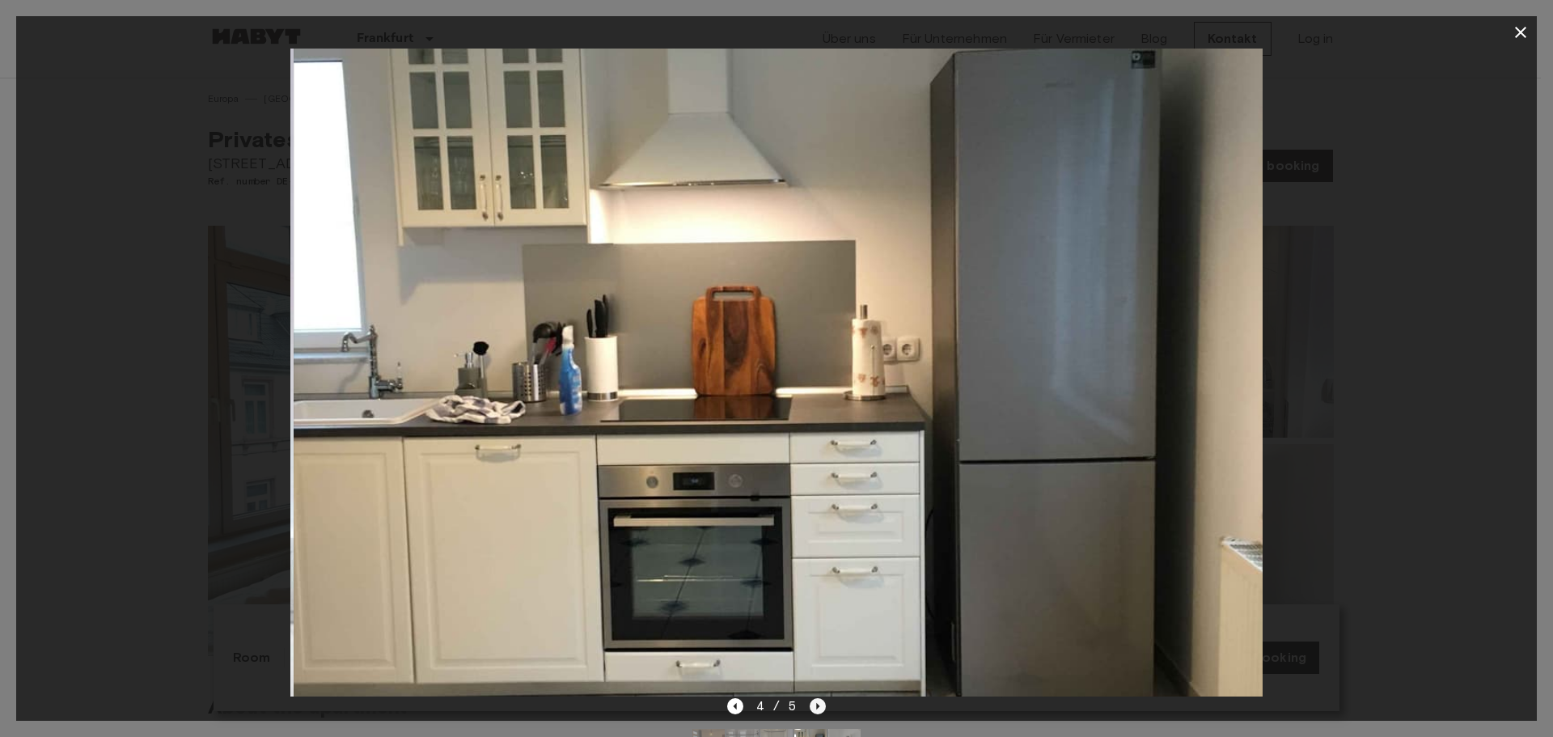
click at [814, 708] on icon "Next image" at bounding box center [818, 706] width 16 height 16
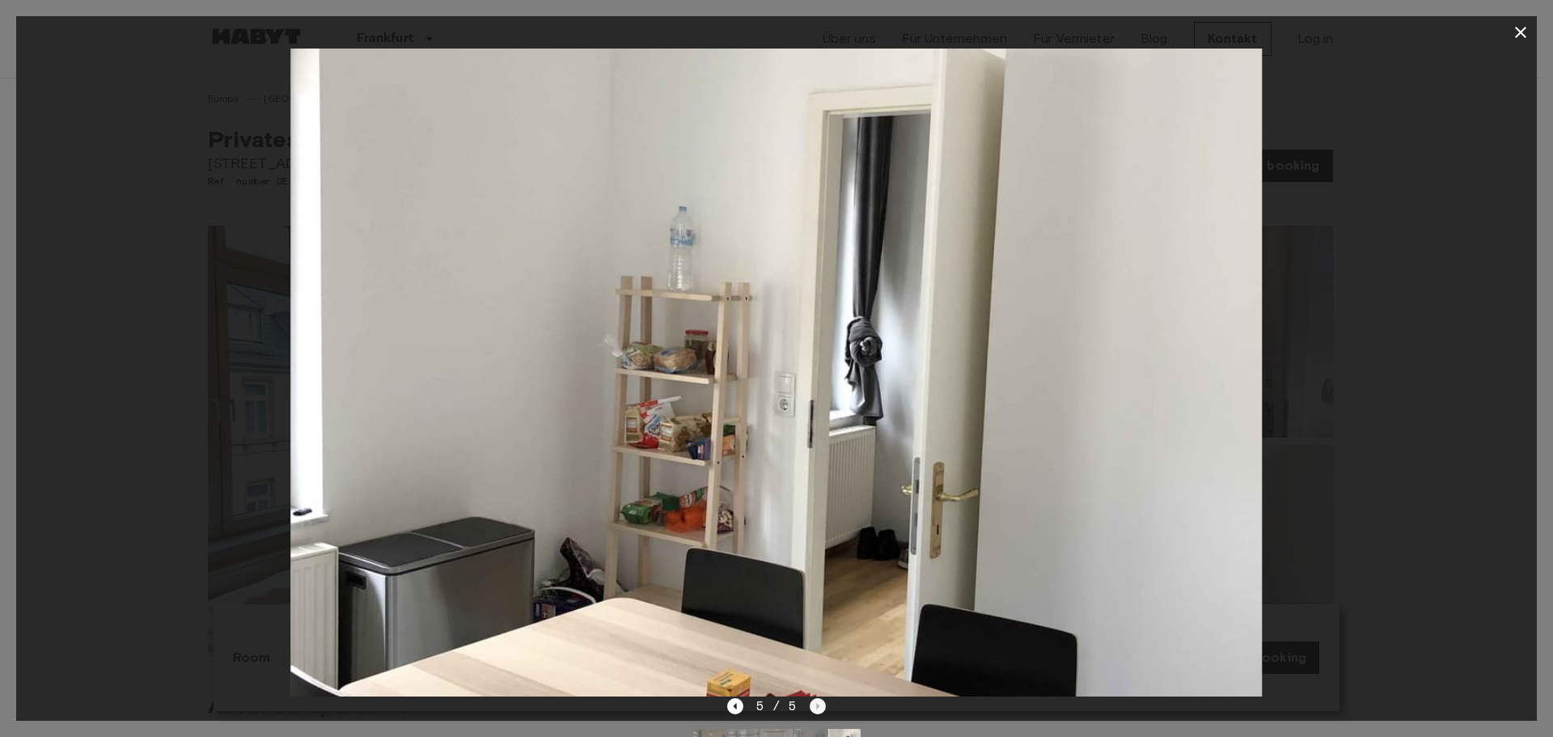
click at [814, 708] on div "5 / 5" at bounding box center [776, 705] width 99 height 19
click at [1516, 35] on icon "button" at bounding box center [1520, 32] width 19 height 19
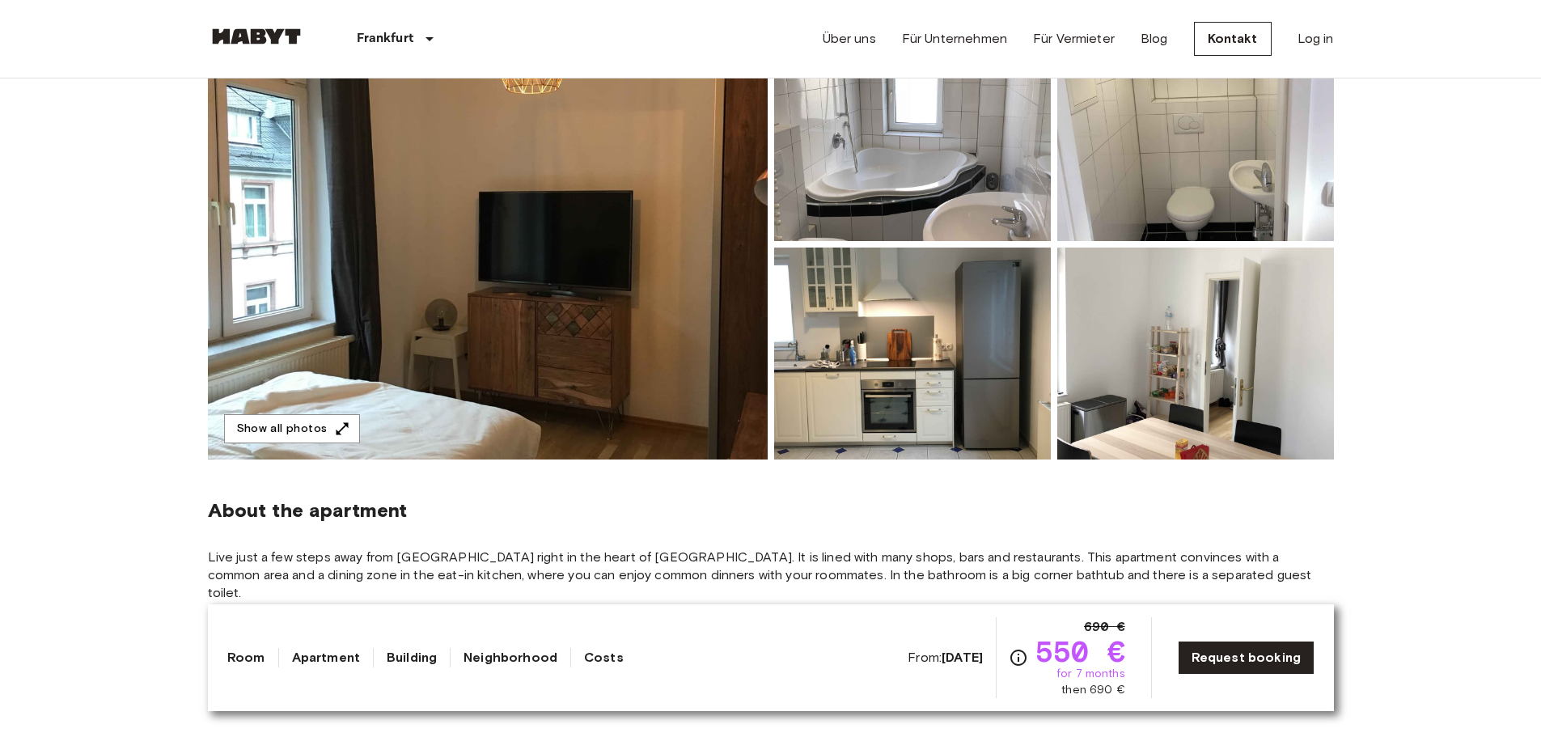
scroll to position [243, 0]
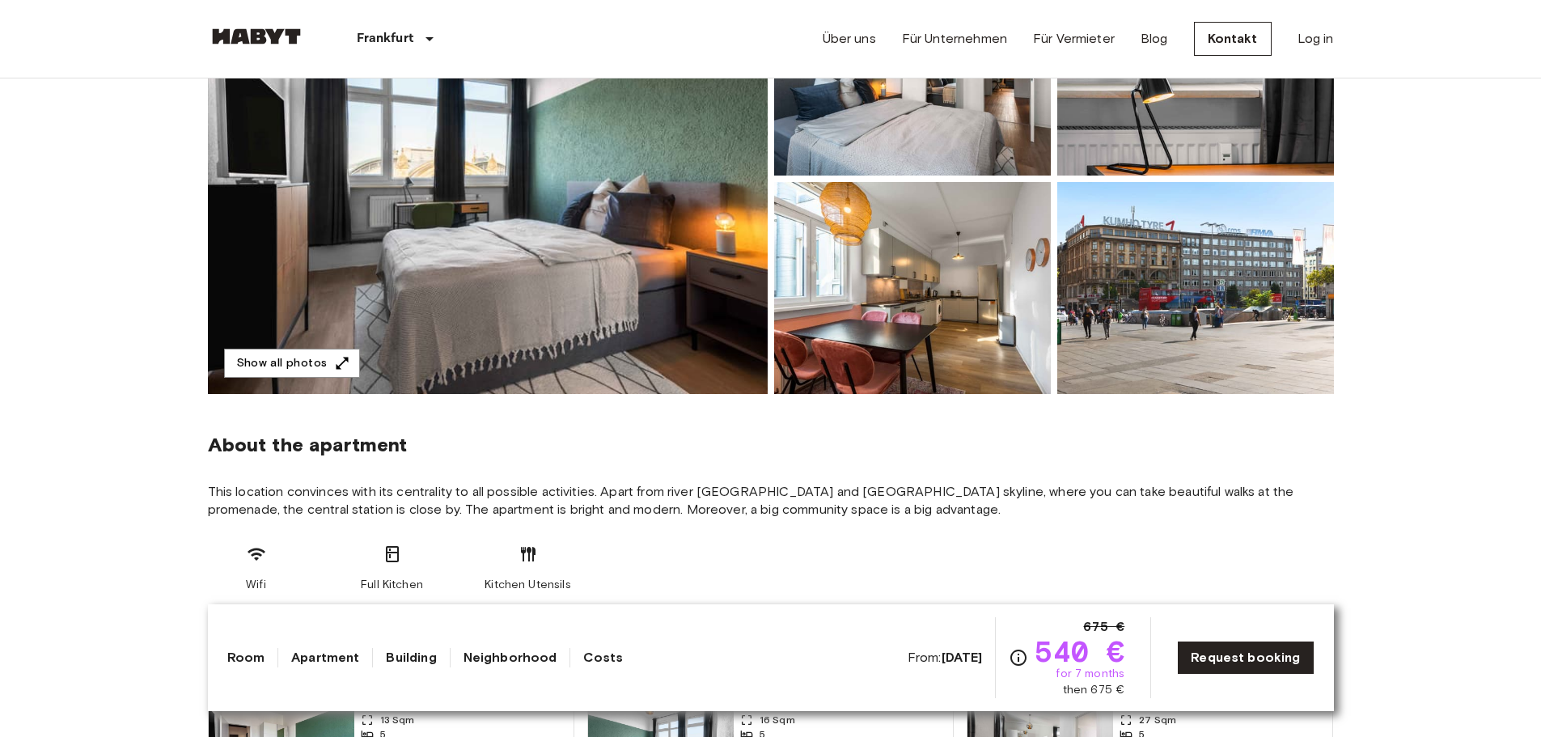
scroll to position [81, 0]
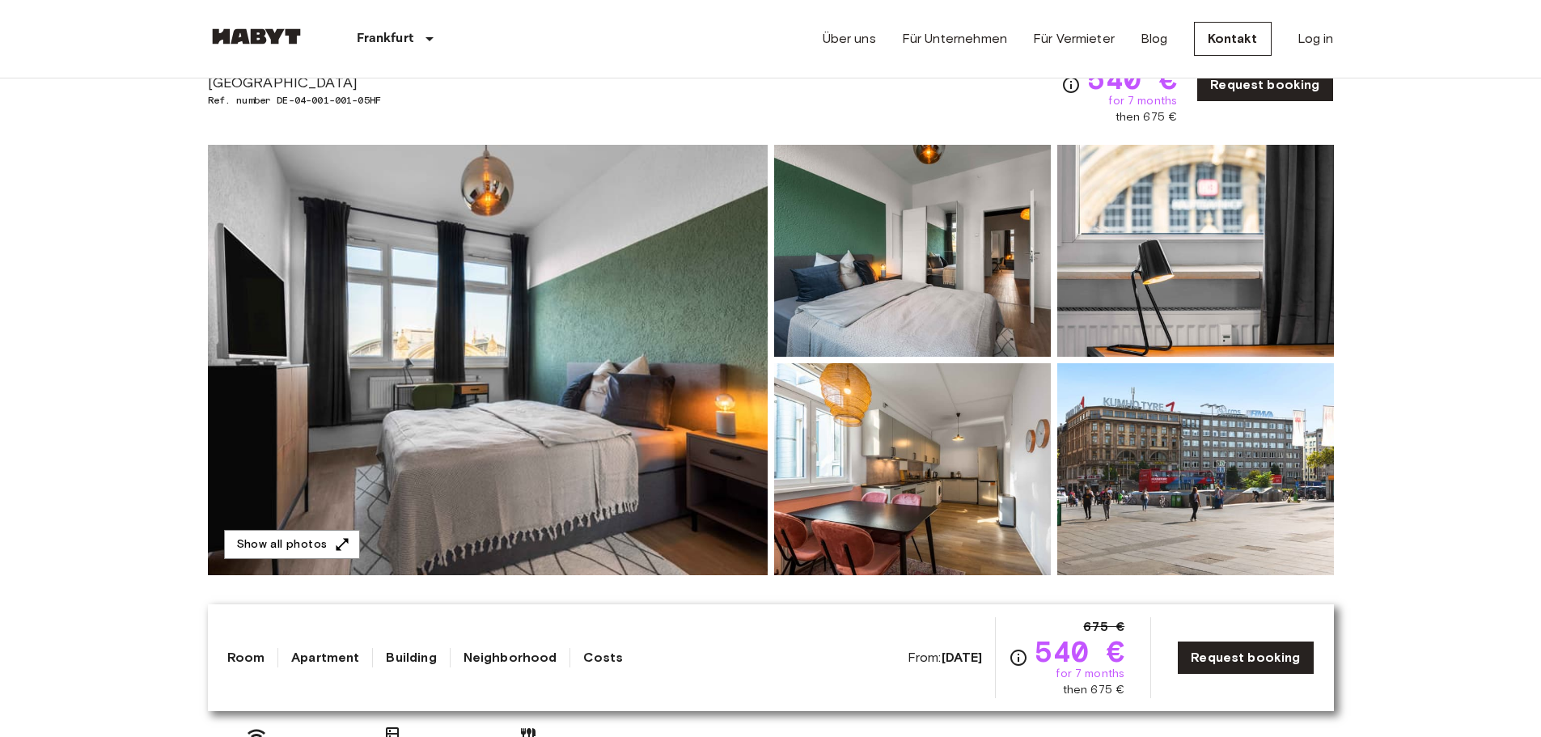
click at [604, 292] on img at bounding box center [488, 360] width 560 height 430
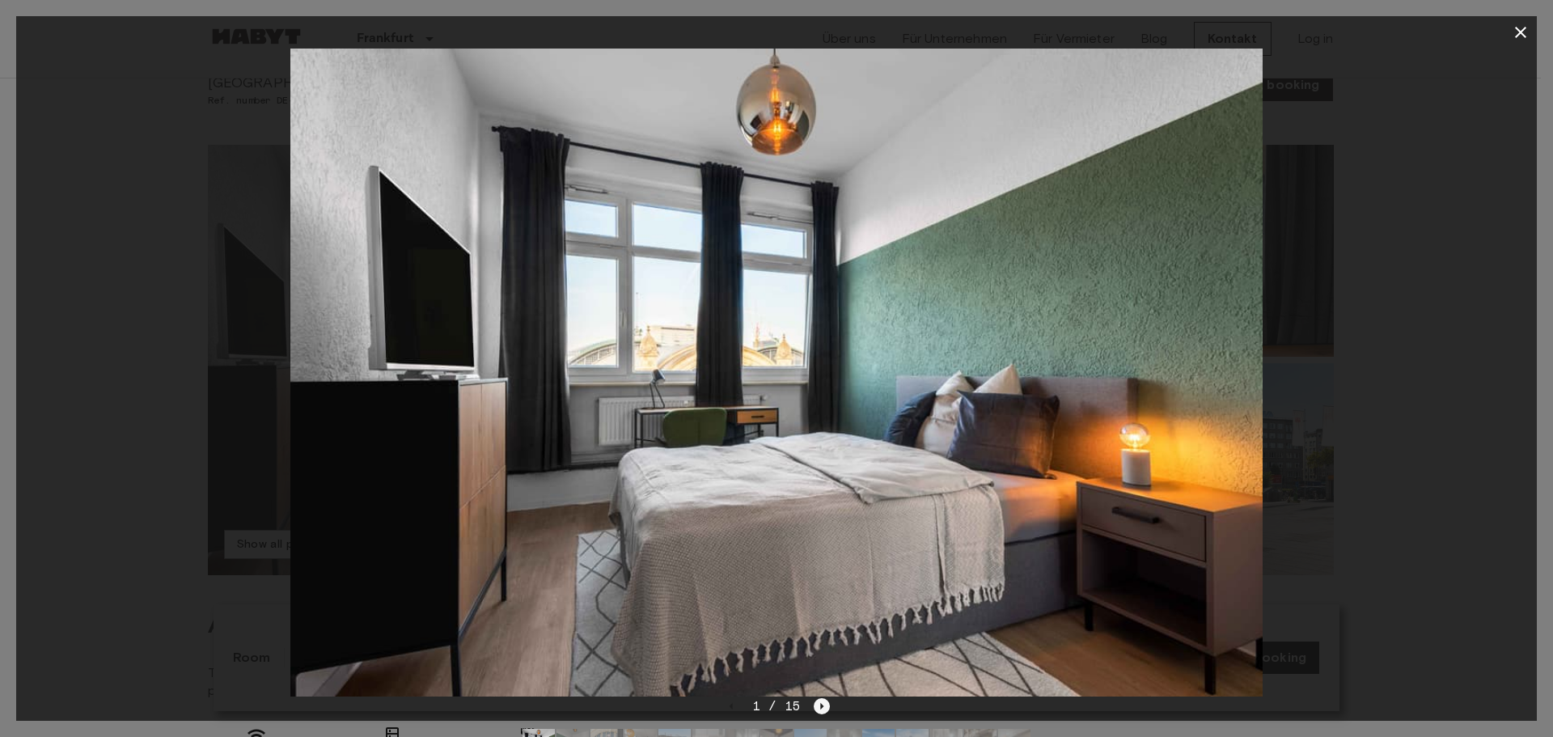
click at [819, 703] on icon "Next image" at bounding box center [822, 706] width 16 height 16
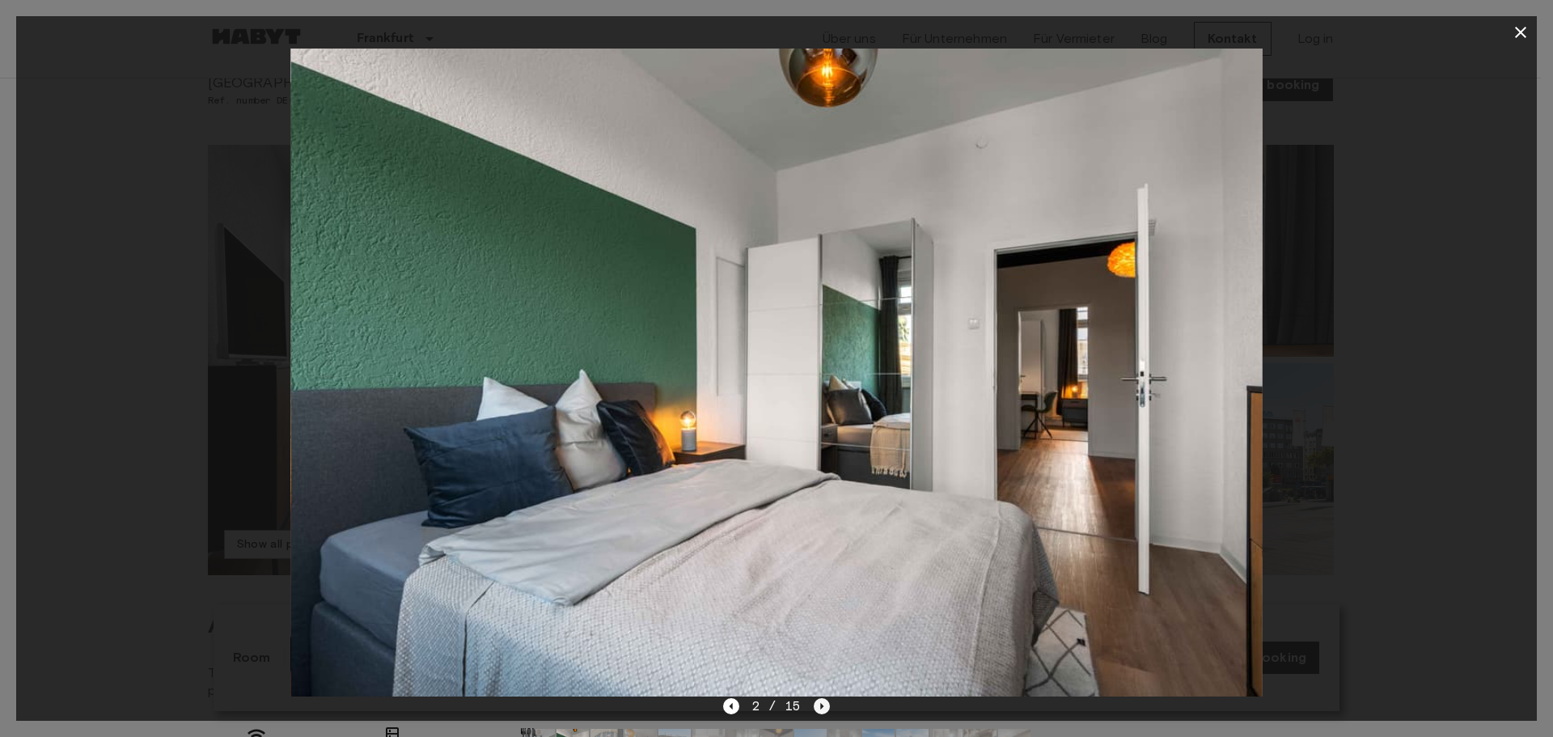
click at [818, 704] on icon "Next image" at bounding box center [822, 706] width 16 height 16
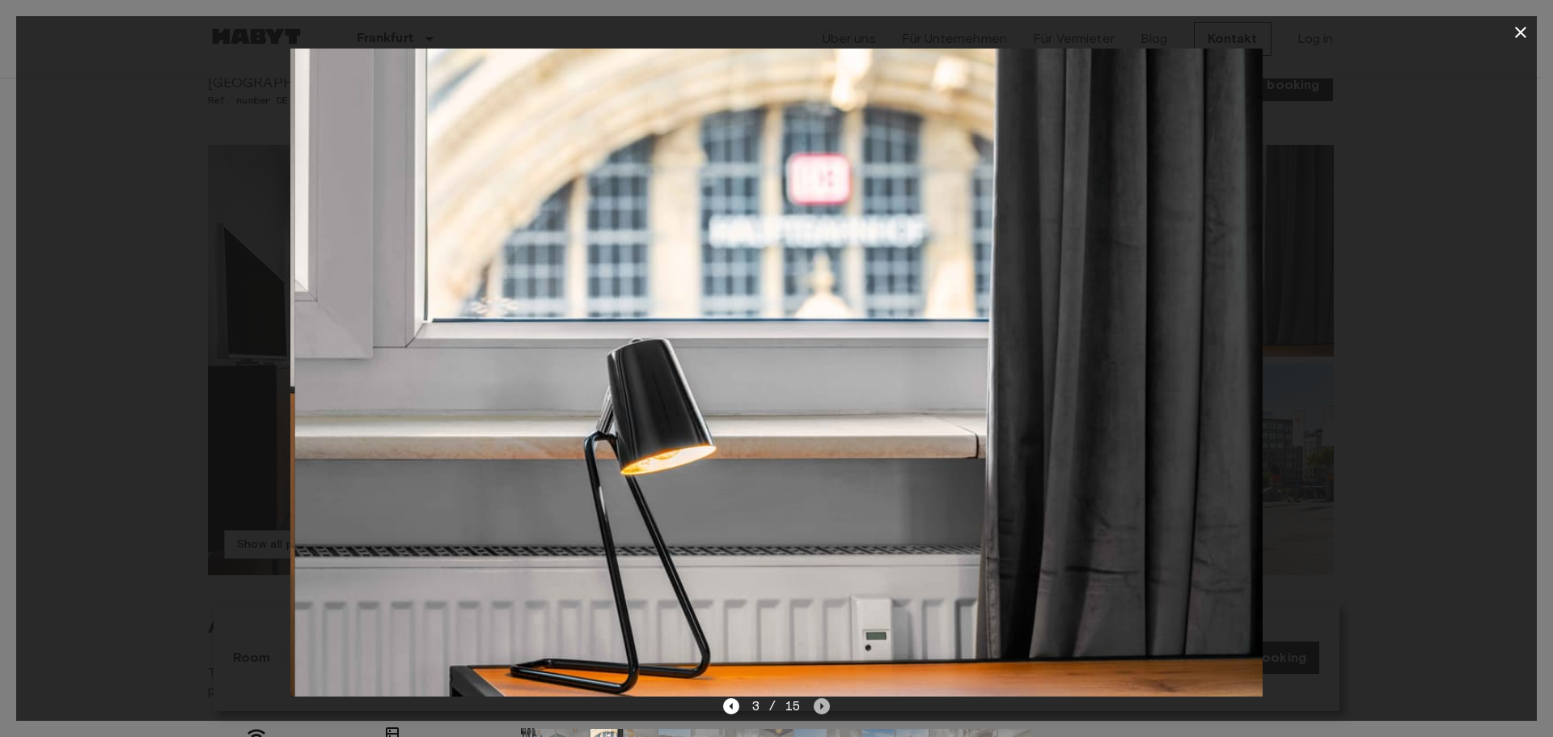
click at [818, 704] on icon "Next image" at bounding box center [822, 706] width 16 height 16
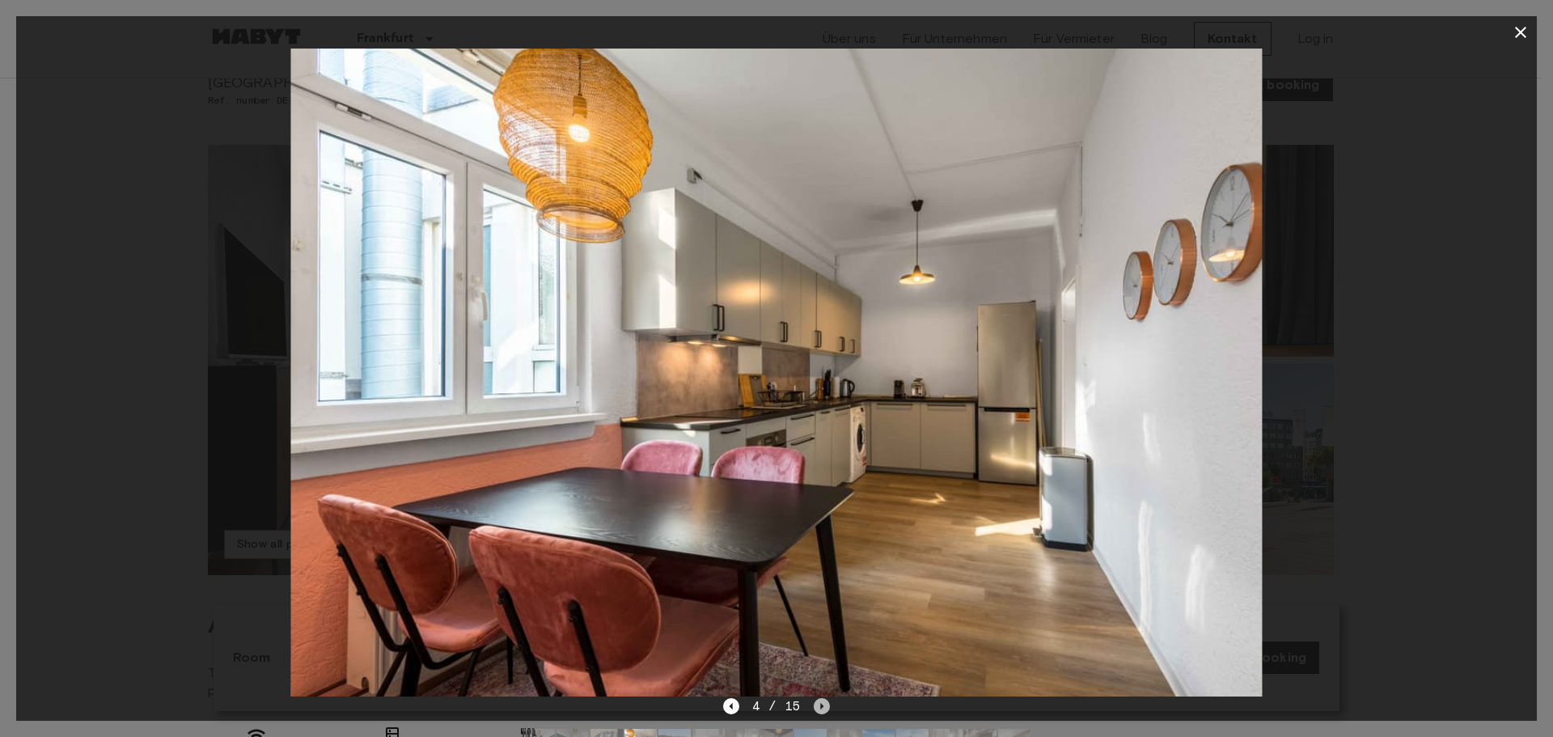
click at [818, 704] on icon "Next image" at bounding box center [822, 706] width 16 height 16
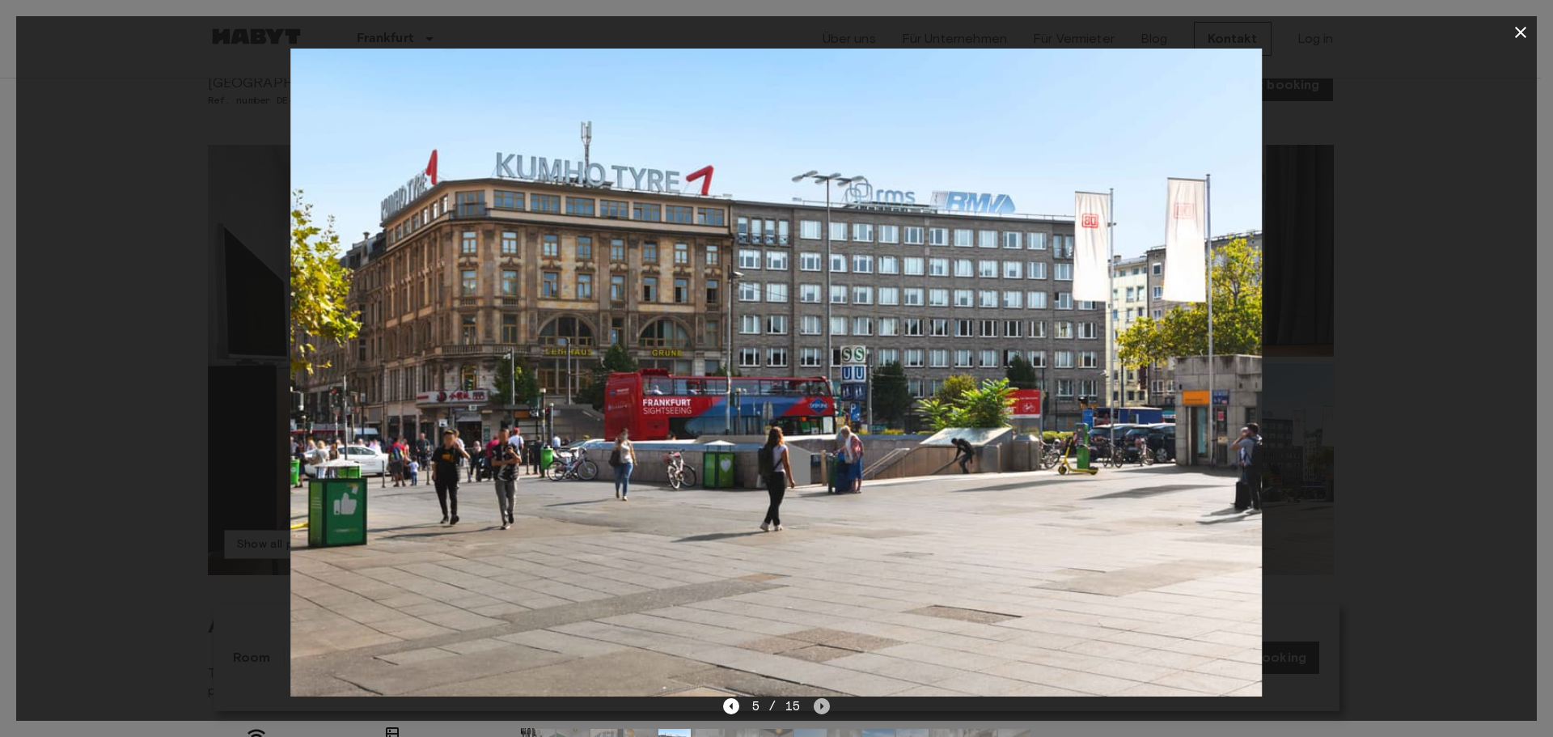
click at [818, 704] on icon "Next image" at bounding box center [822, 706] width 16 height 16
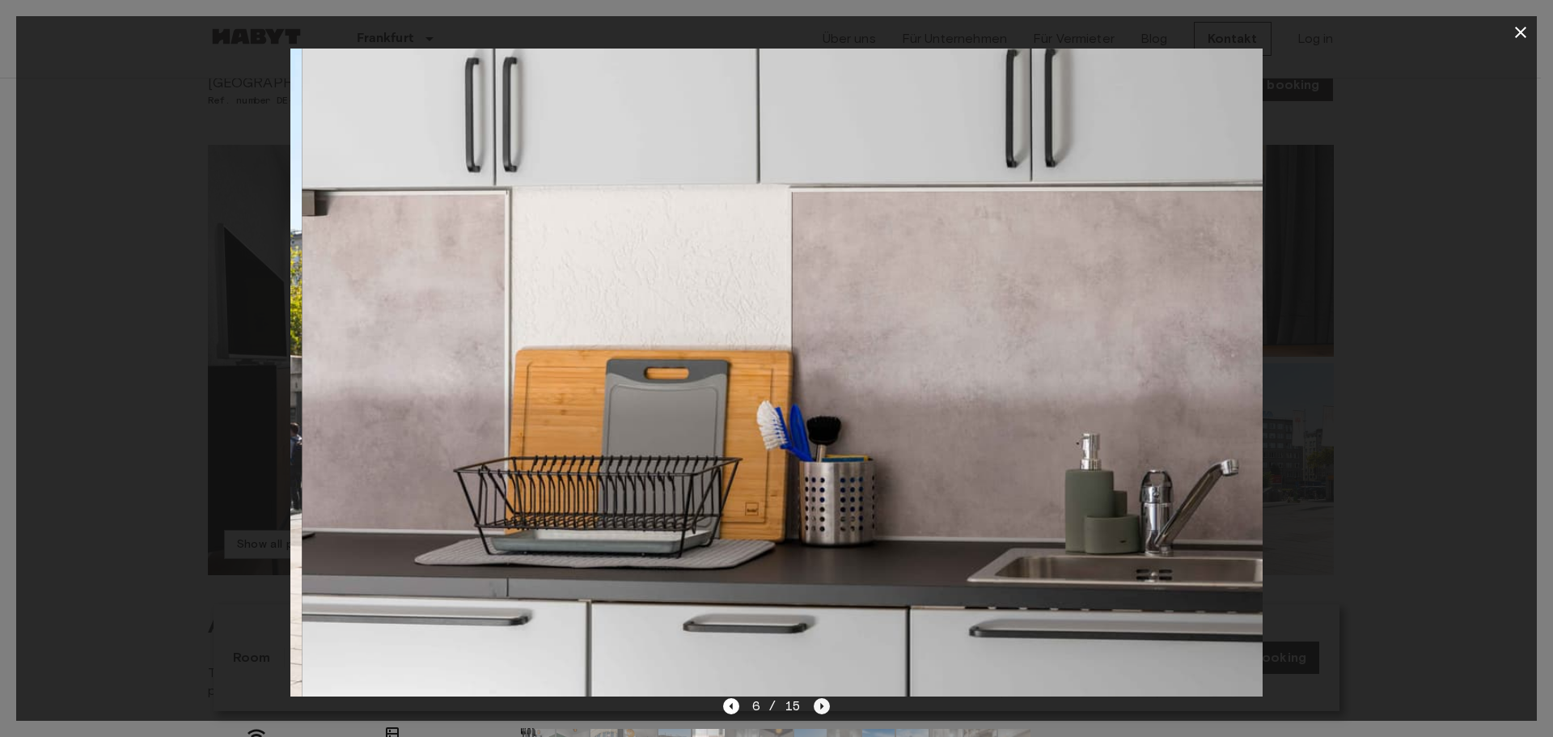
click at [818, 704] on icon "Next image" at bounding box center [822, 706] width 16 height 16
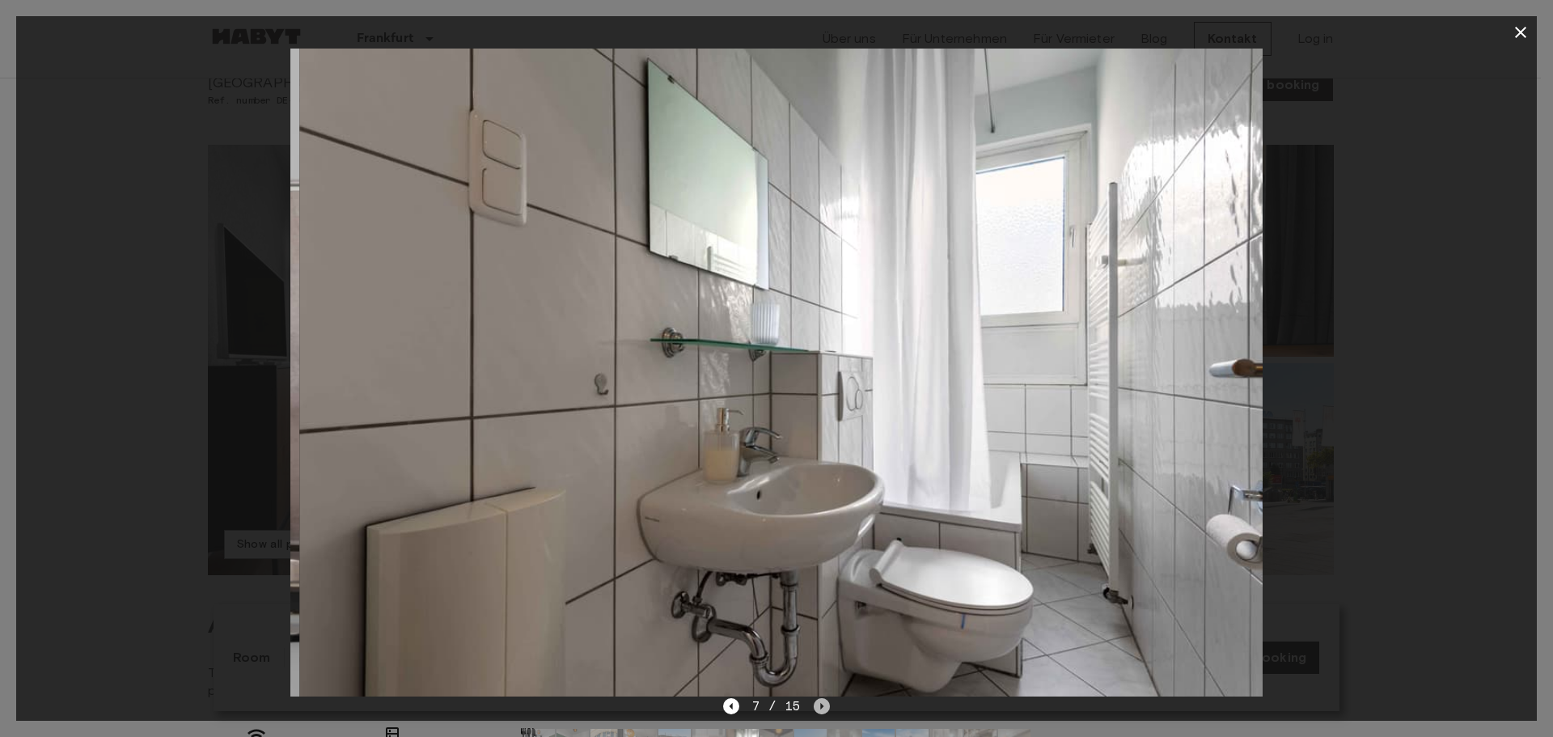
click at [818, 704] on icon "Next image" at bounding box center [822, 706] width 16 height 16
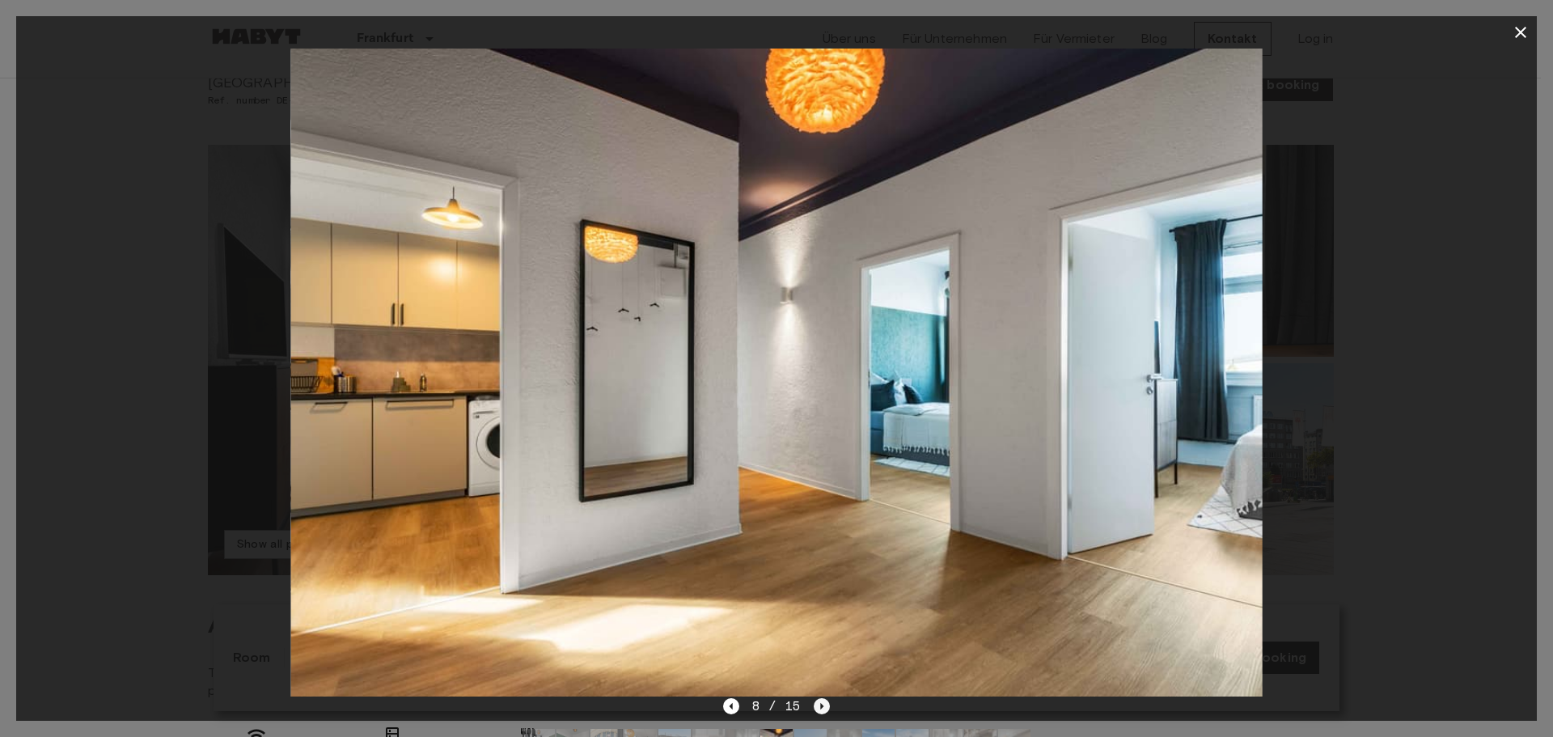
click at [818, 704] on icon "Next image" at bounding box center [822, 706] width 16 height 16
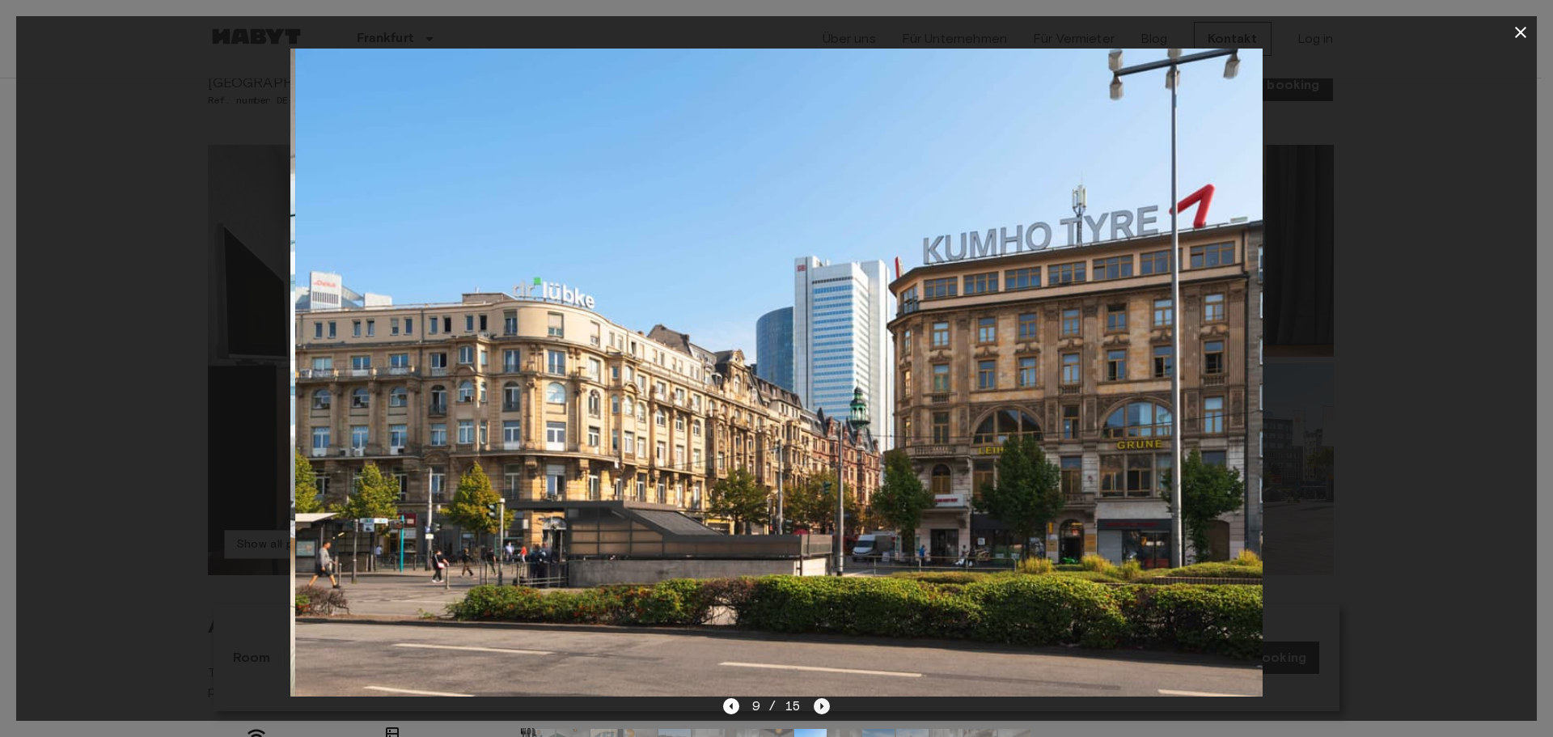
click at [818, 704] on icon "Next image" at bounding box center [822, 706] width 16 height 16
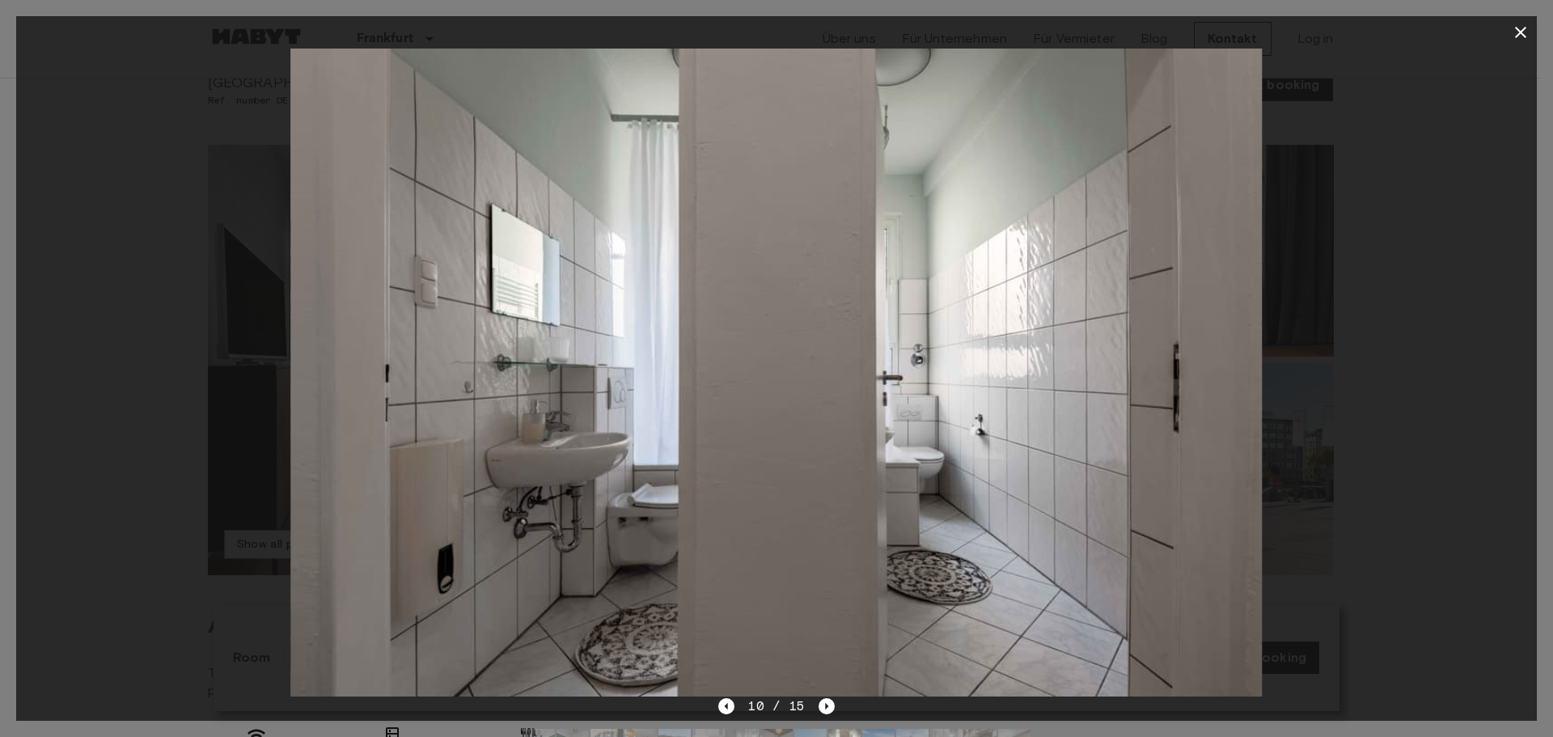
click at [1516, 34] on icon "button" at bounding box center [1520, 32] width 19 height 19
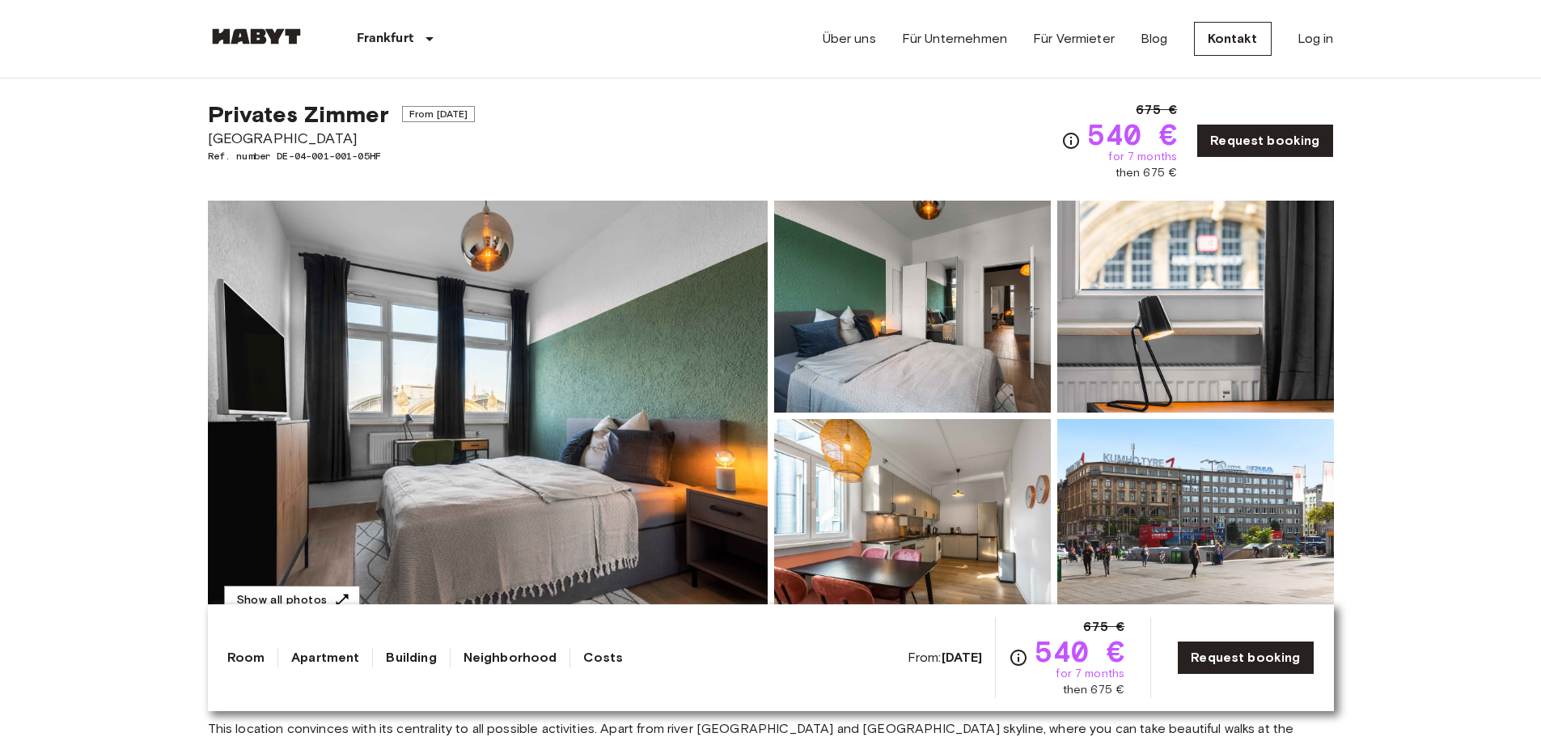
scroll to position [0, 0]
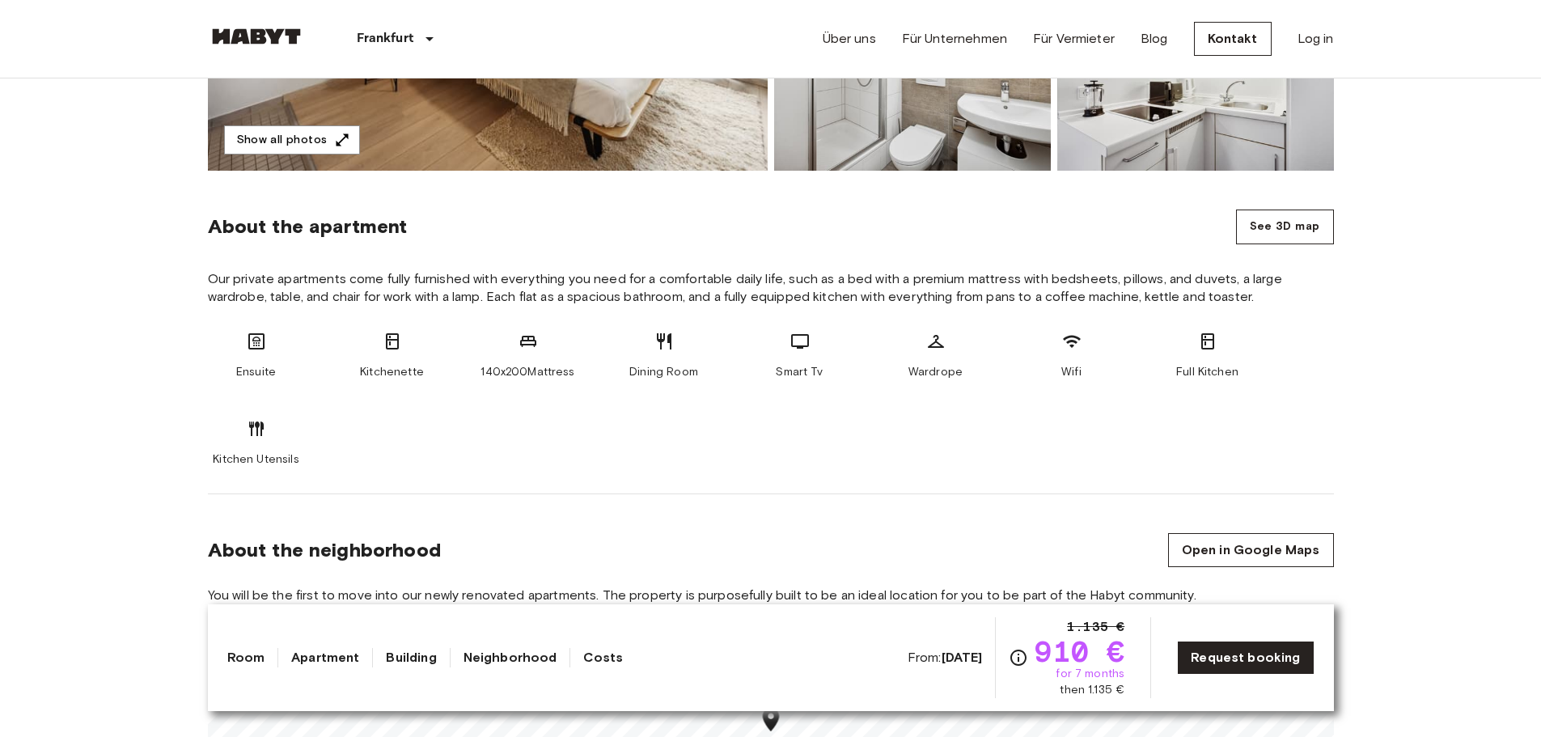
scroll to position [81, 0]
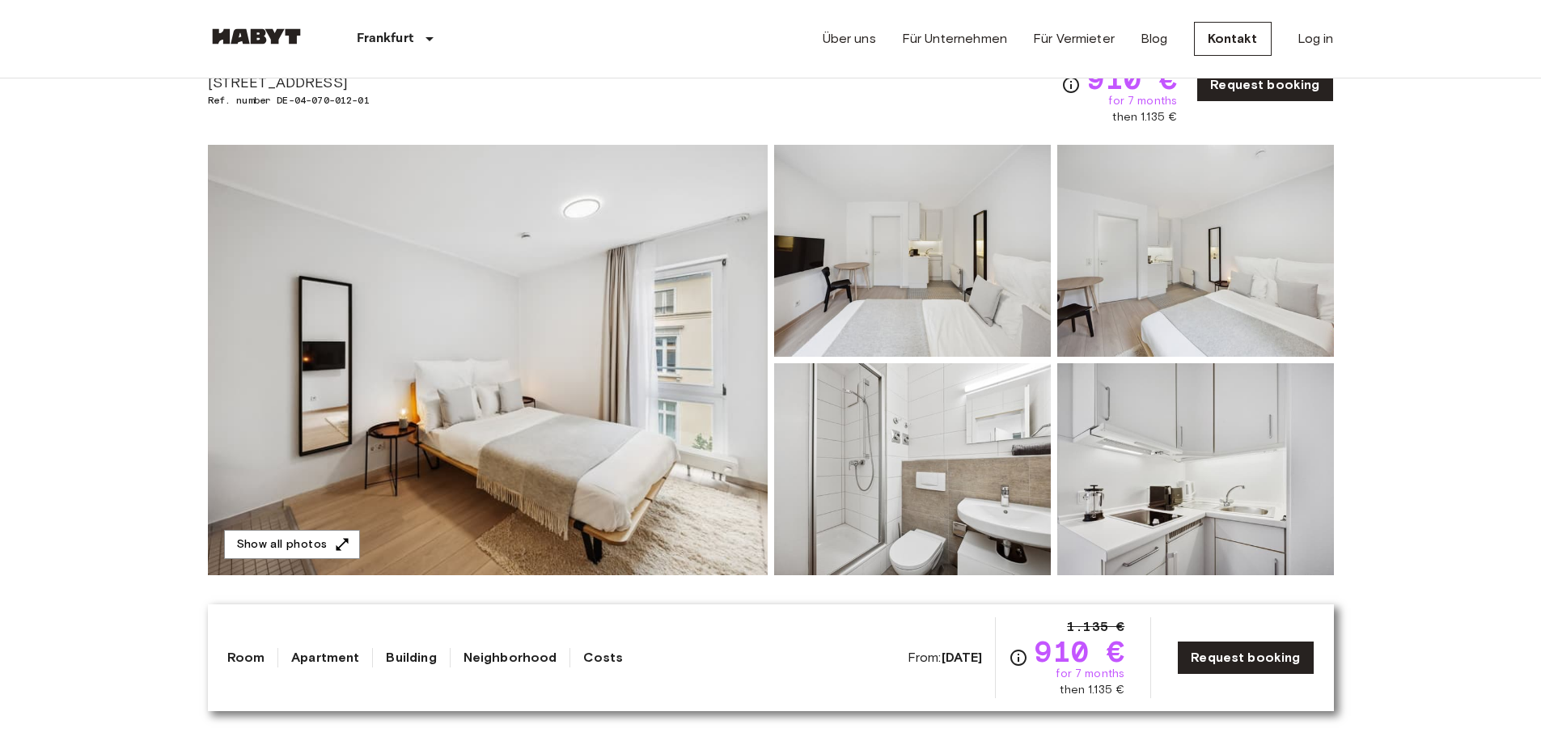
click at [533, 361] on img at bounding box center [488, 360] width 560 height 430
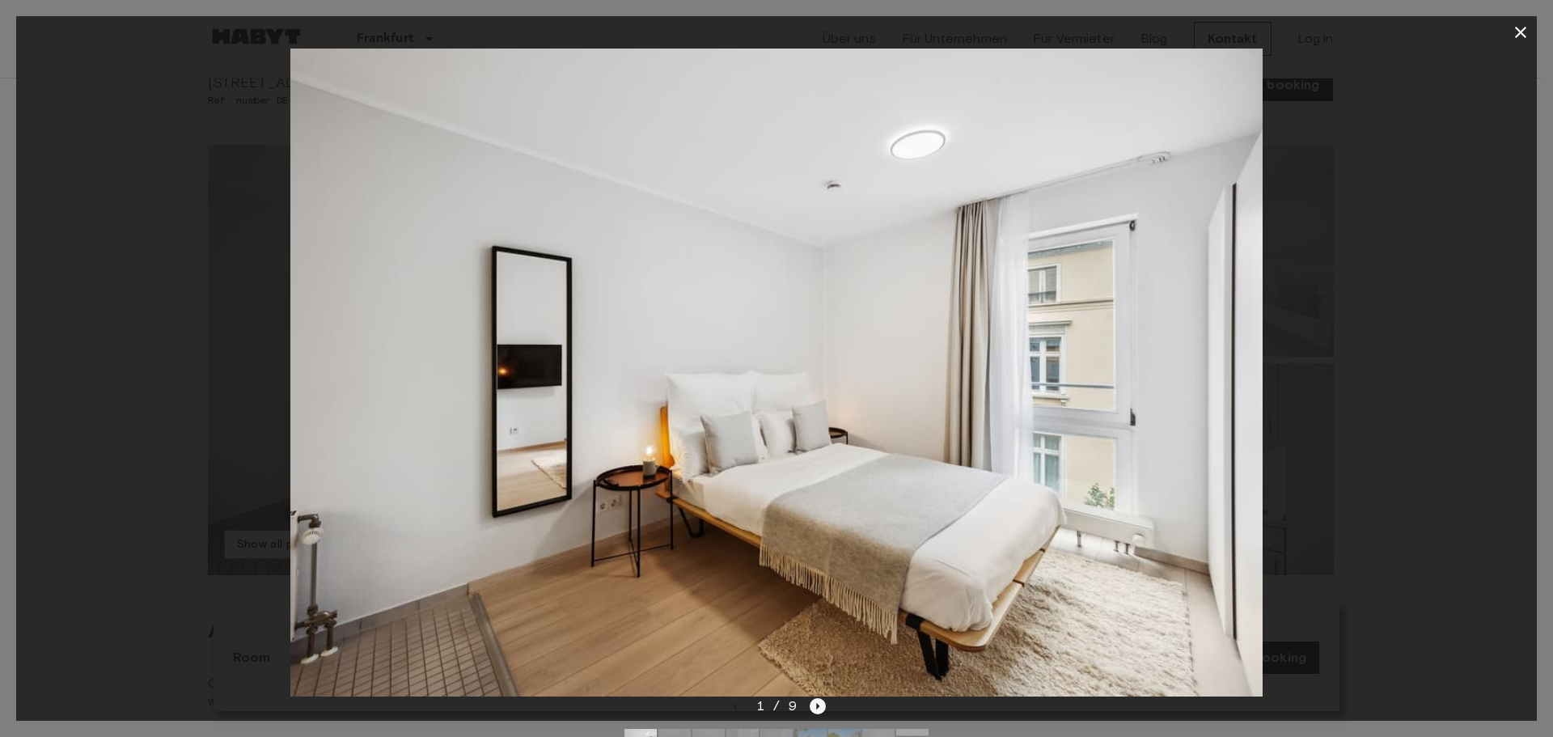
click at [822, 707] on icon "Next image" at bounding box center [818, 706] width 16 height 16
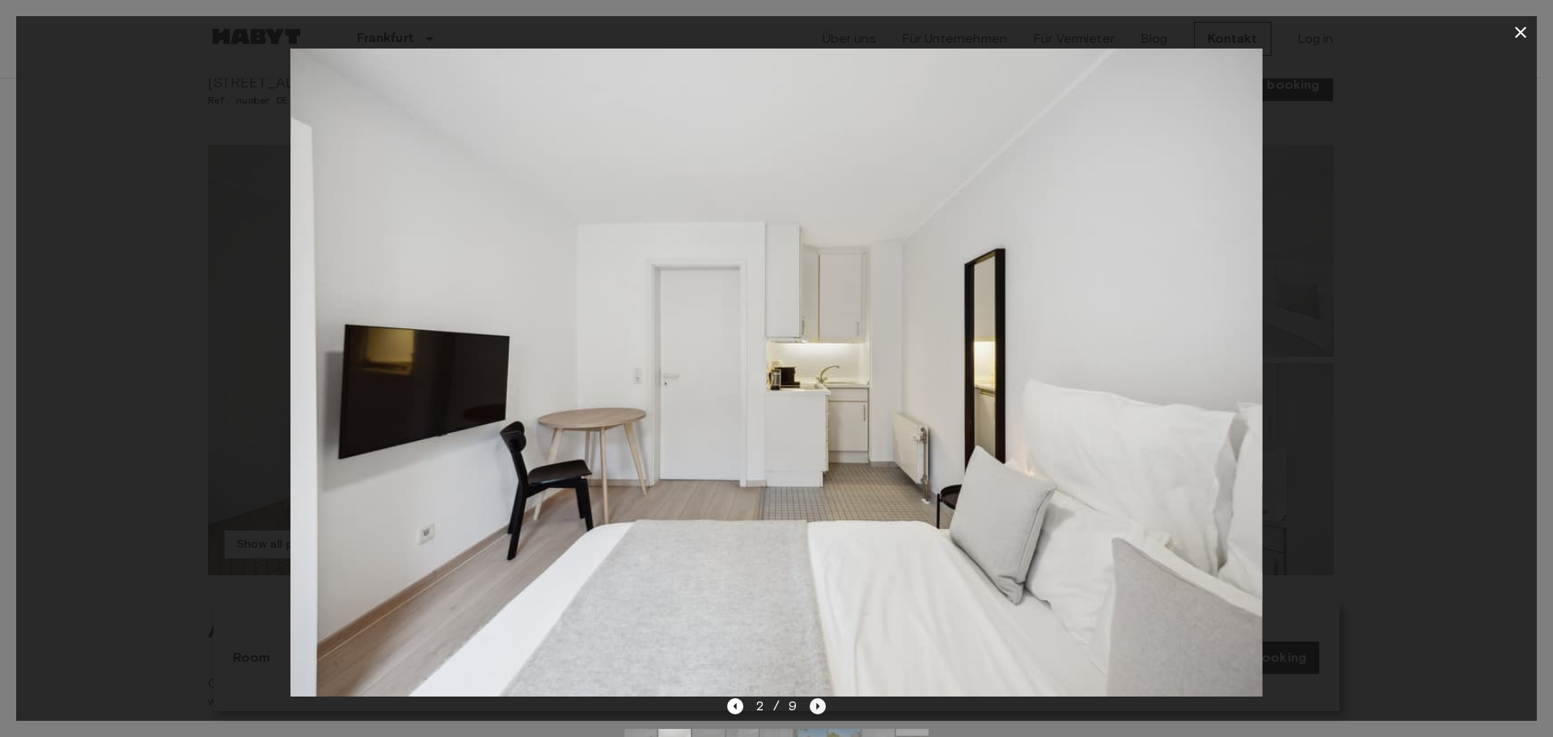
click at [822, 706] on icon "Next image" at bounding box center [818, 706] width 16 height 16
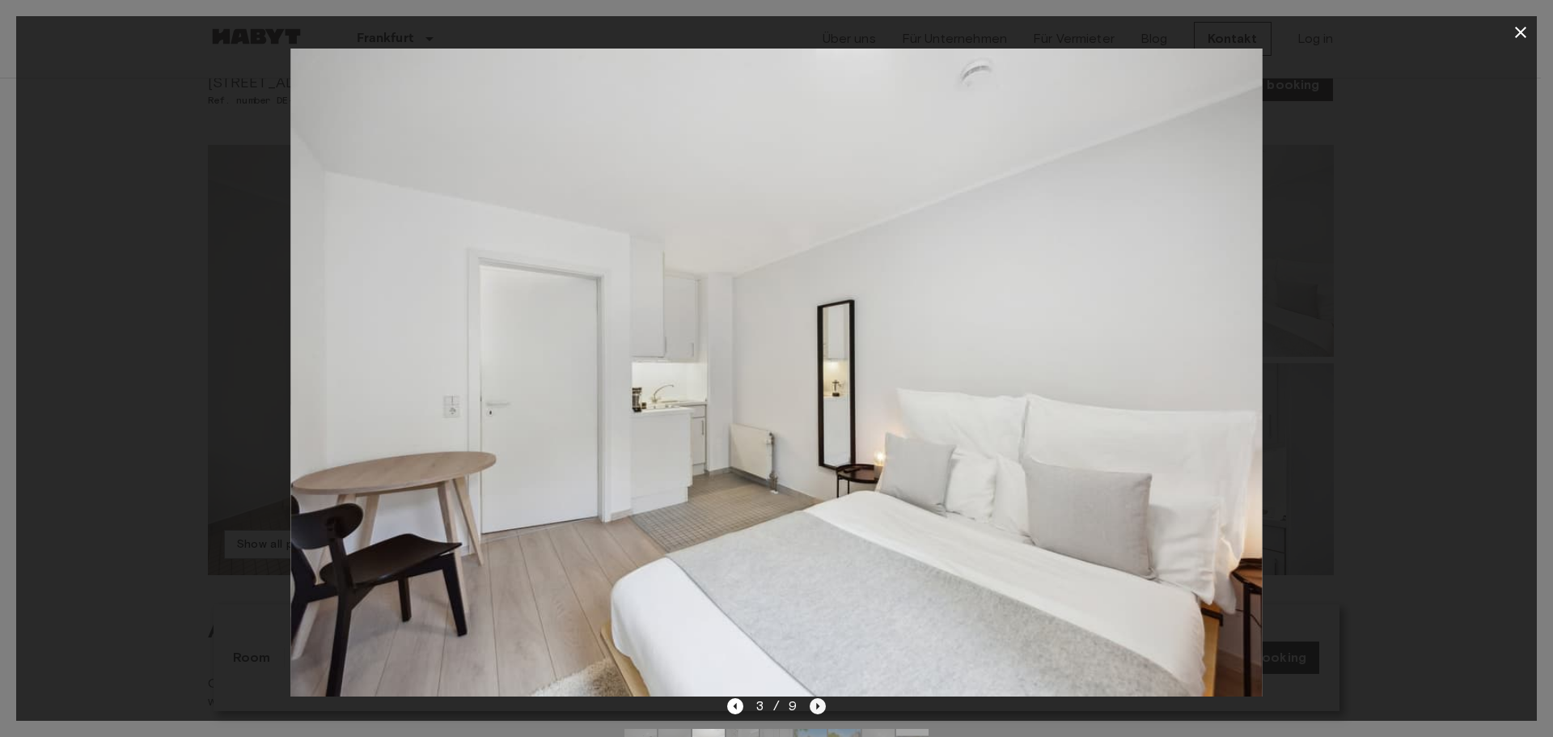
click at [822, 706] on icon "Next image" at bounding box center [818, 706] width 16 height 16
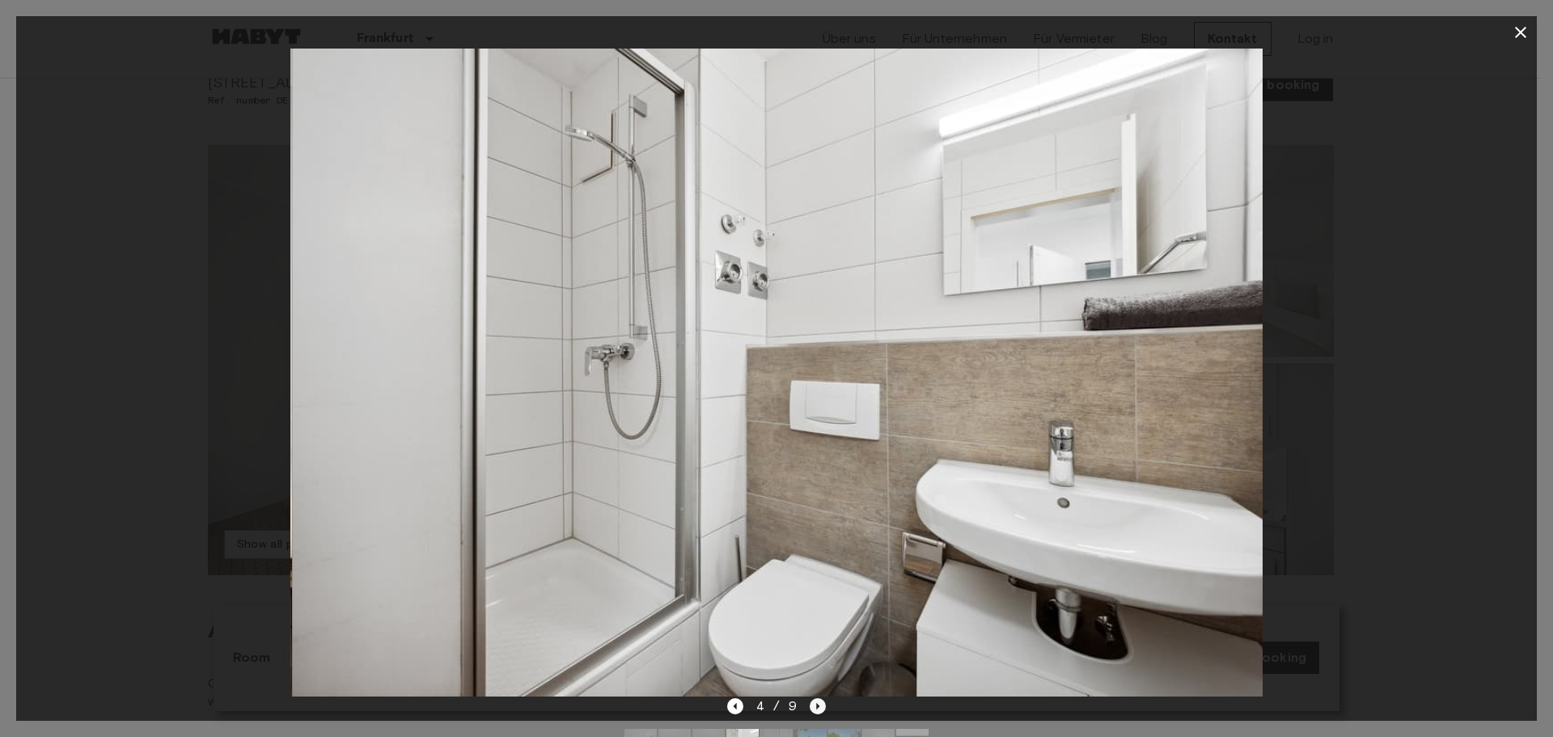
click at [822, 706] on icon "Next image" at bounding box center [818, 706] width 16 height 16
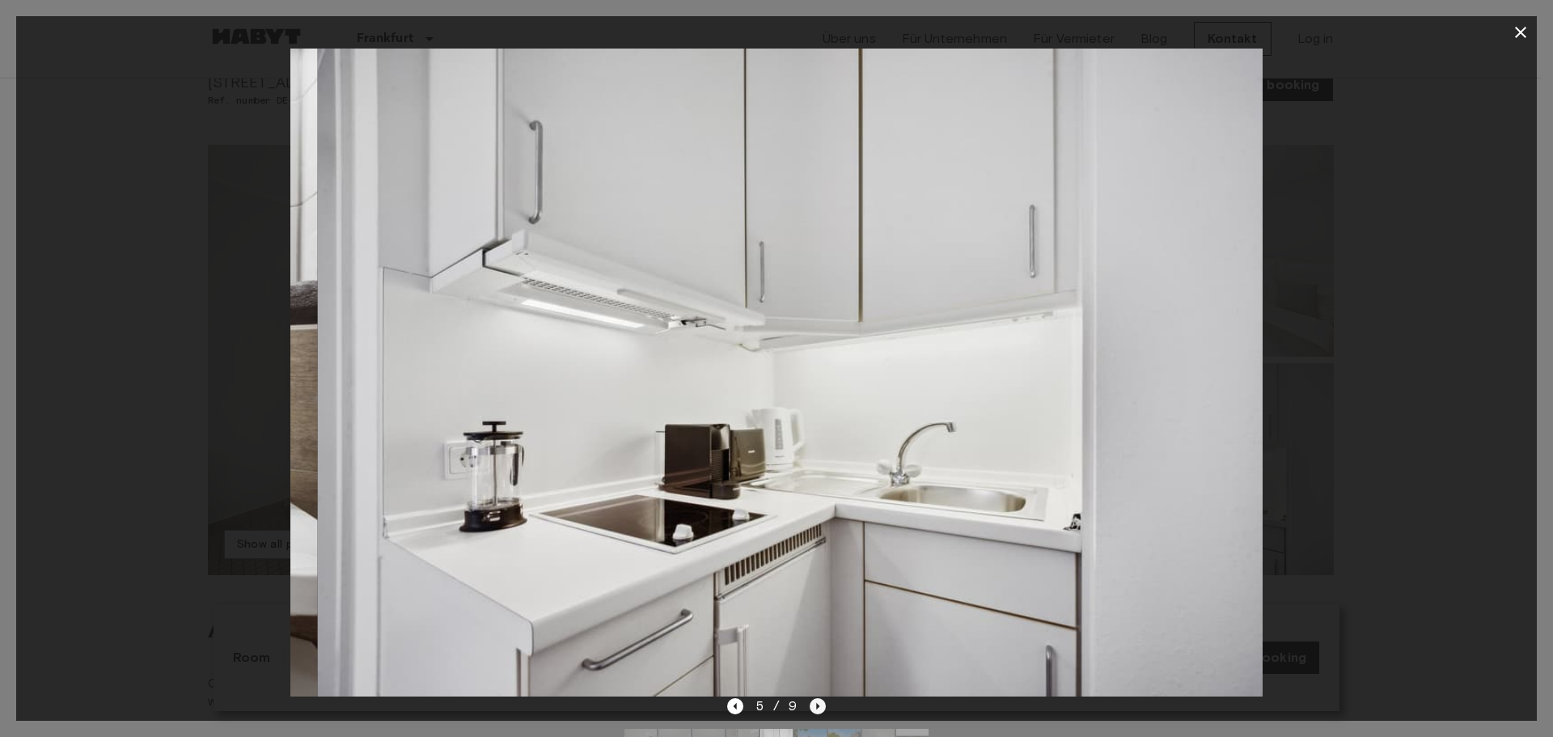
click at [822, 706] on icon "Next image" at bounding box center [818, 706] width 16 height 16
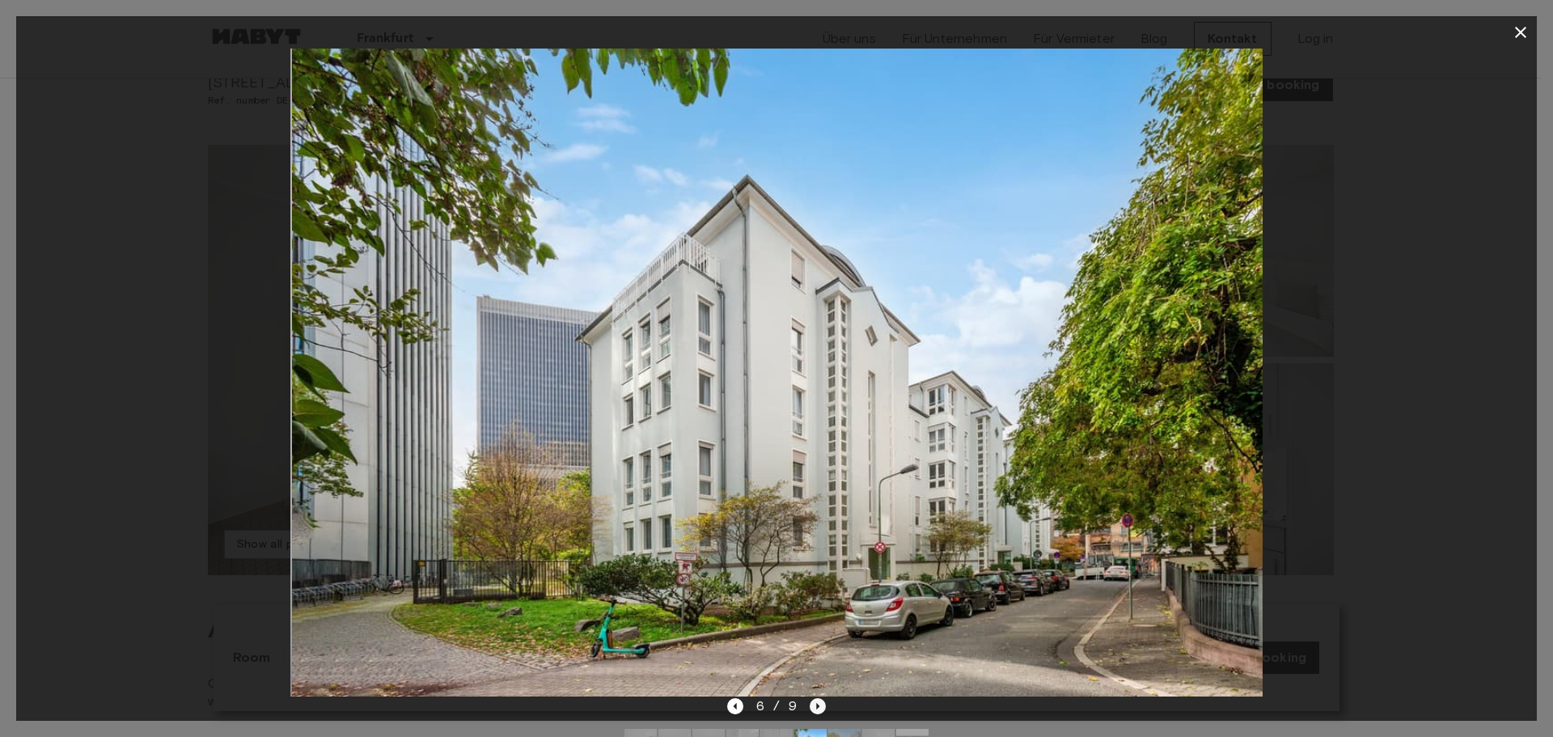
click at [822, 706] on icon "Next image" at bounding box center [818, 706] width 16 height 16
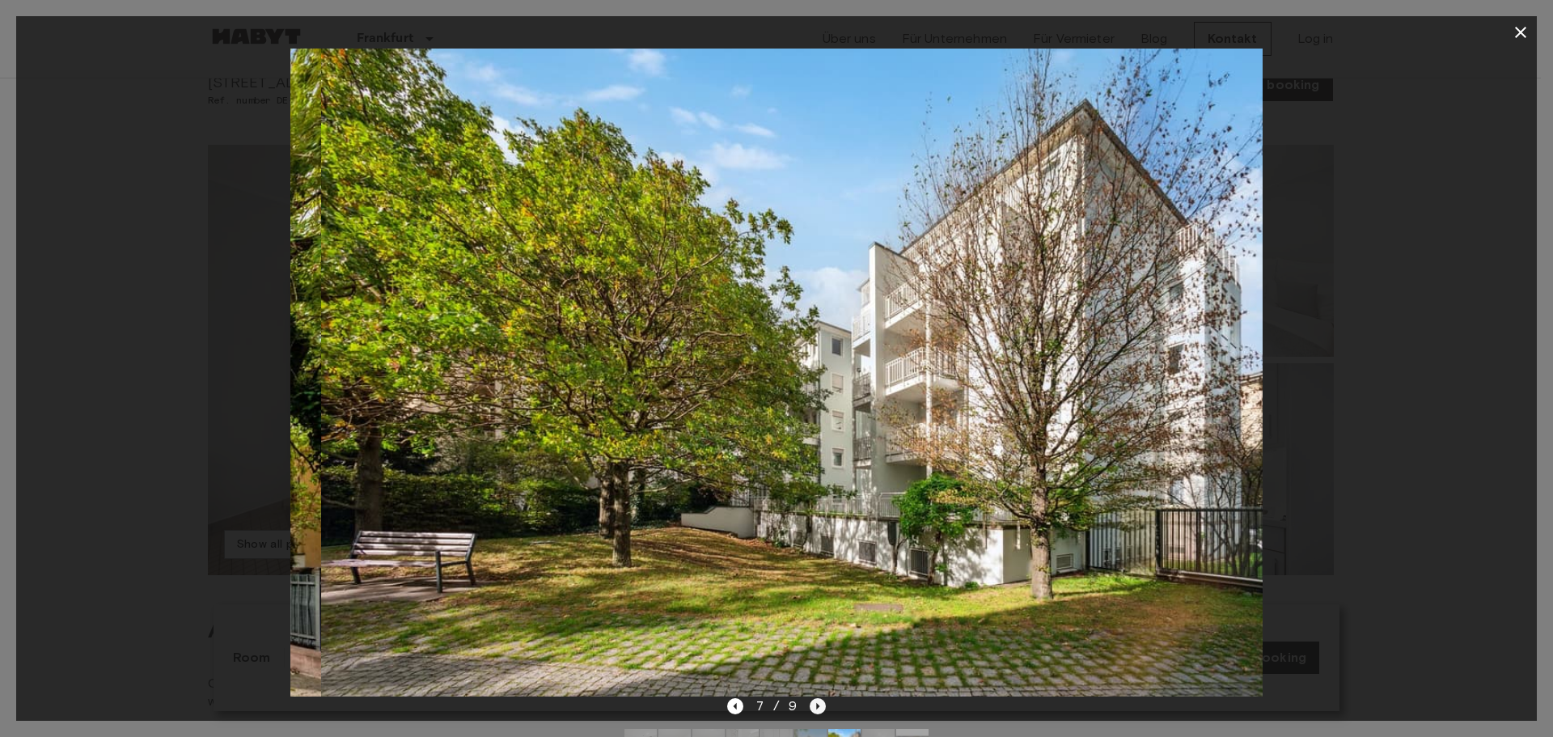
click at [822, 706] on icon "Next image" at bounding box center [818, 706] width 16 height 16
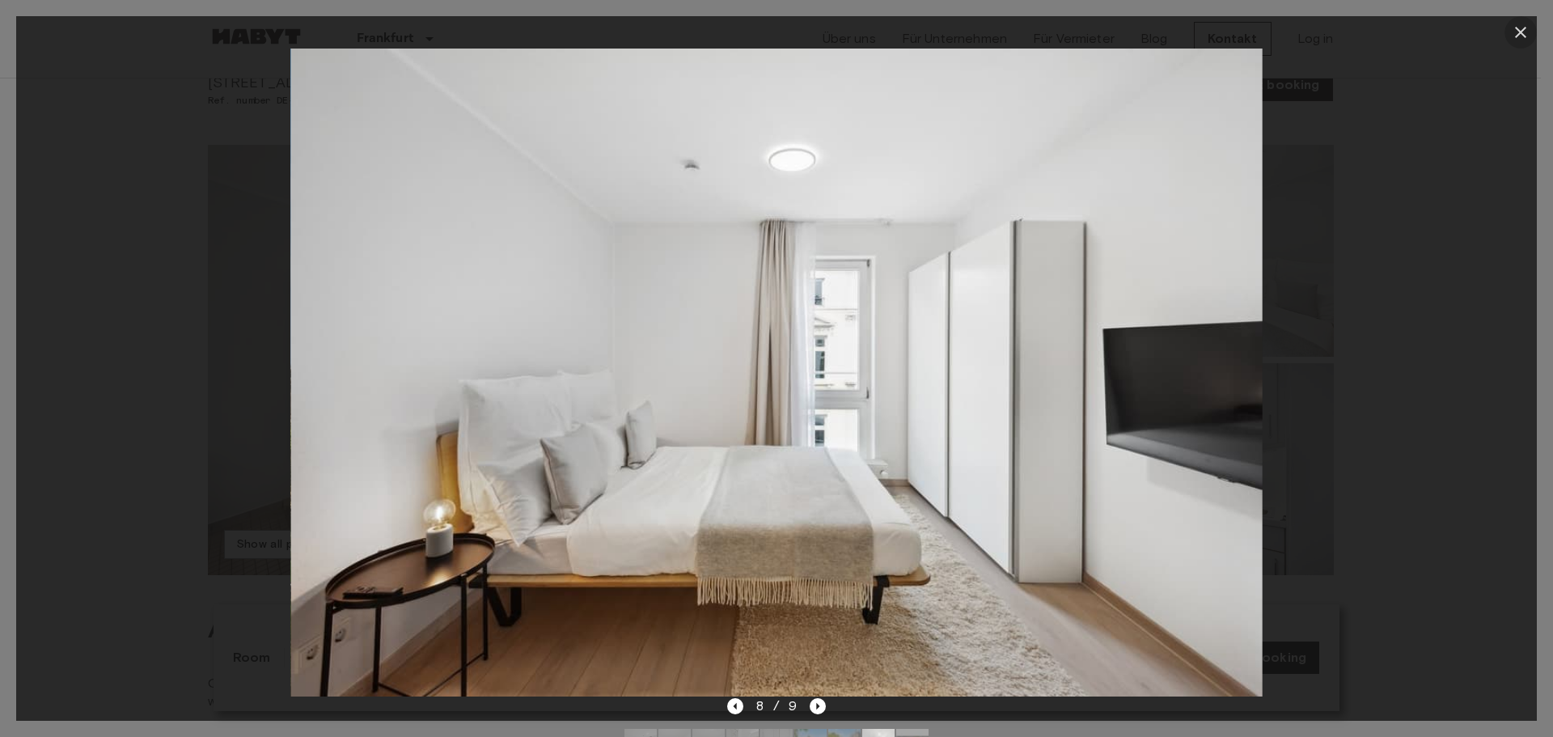
click at [1525, 32] on icon "button" at bounding box center [1520, 32] width 19 height 19
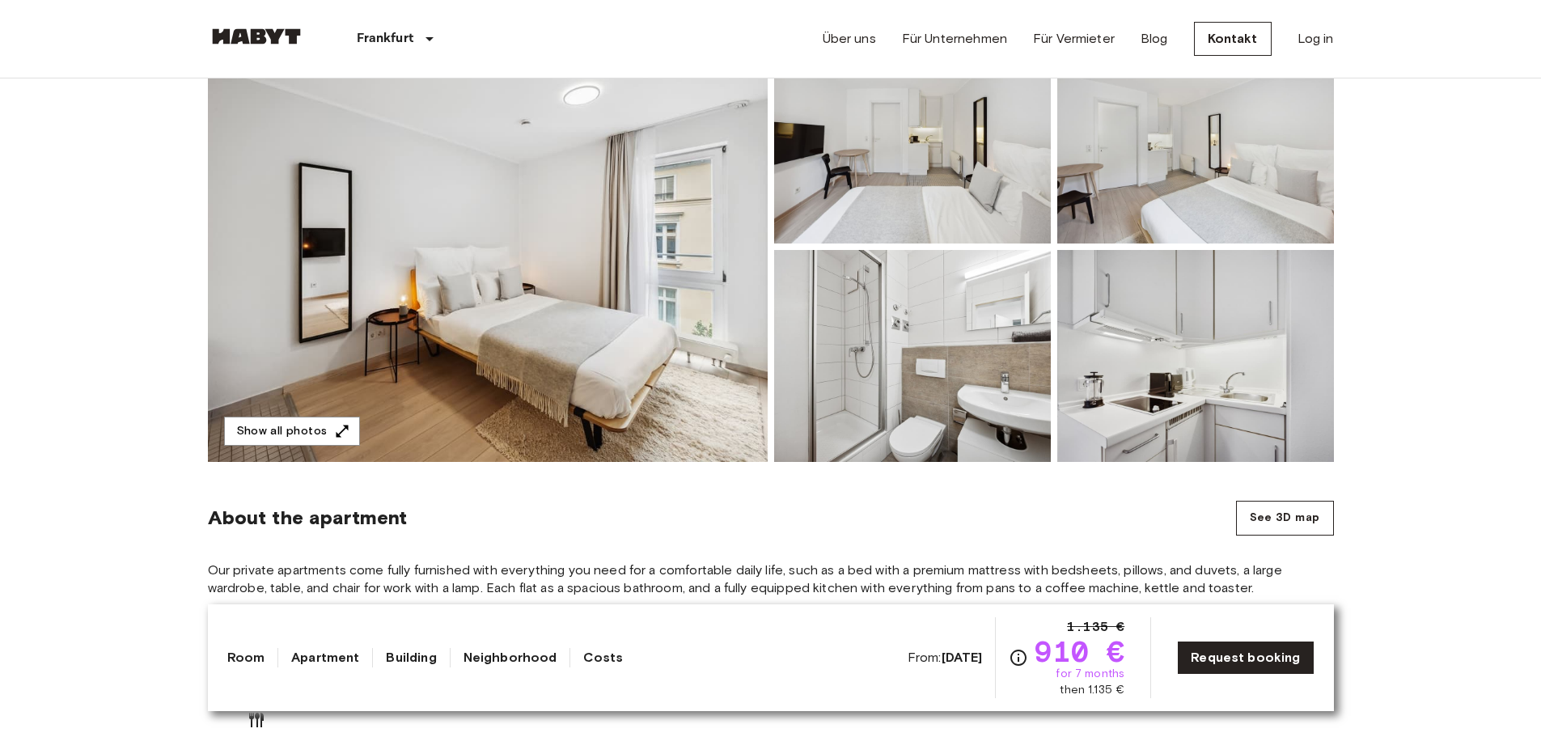
scroll to position [0, 0]
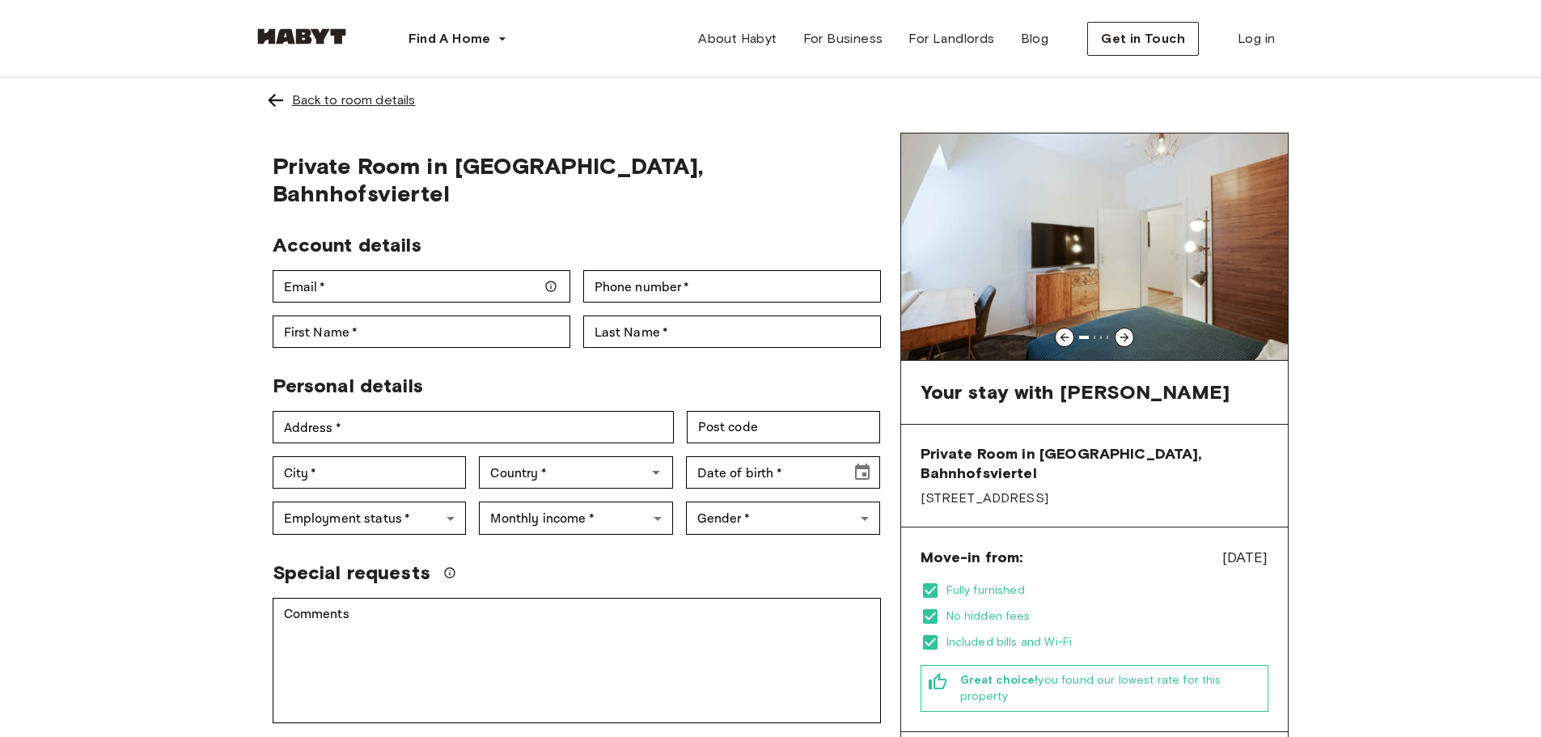
click at [311, 104] on div "Back to room details" at bounding box center [354, 100] width 124 height 19
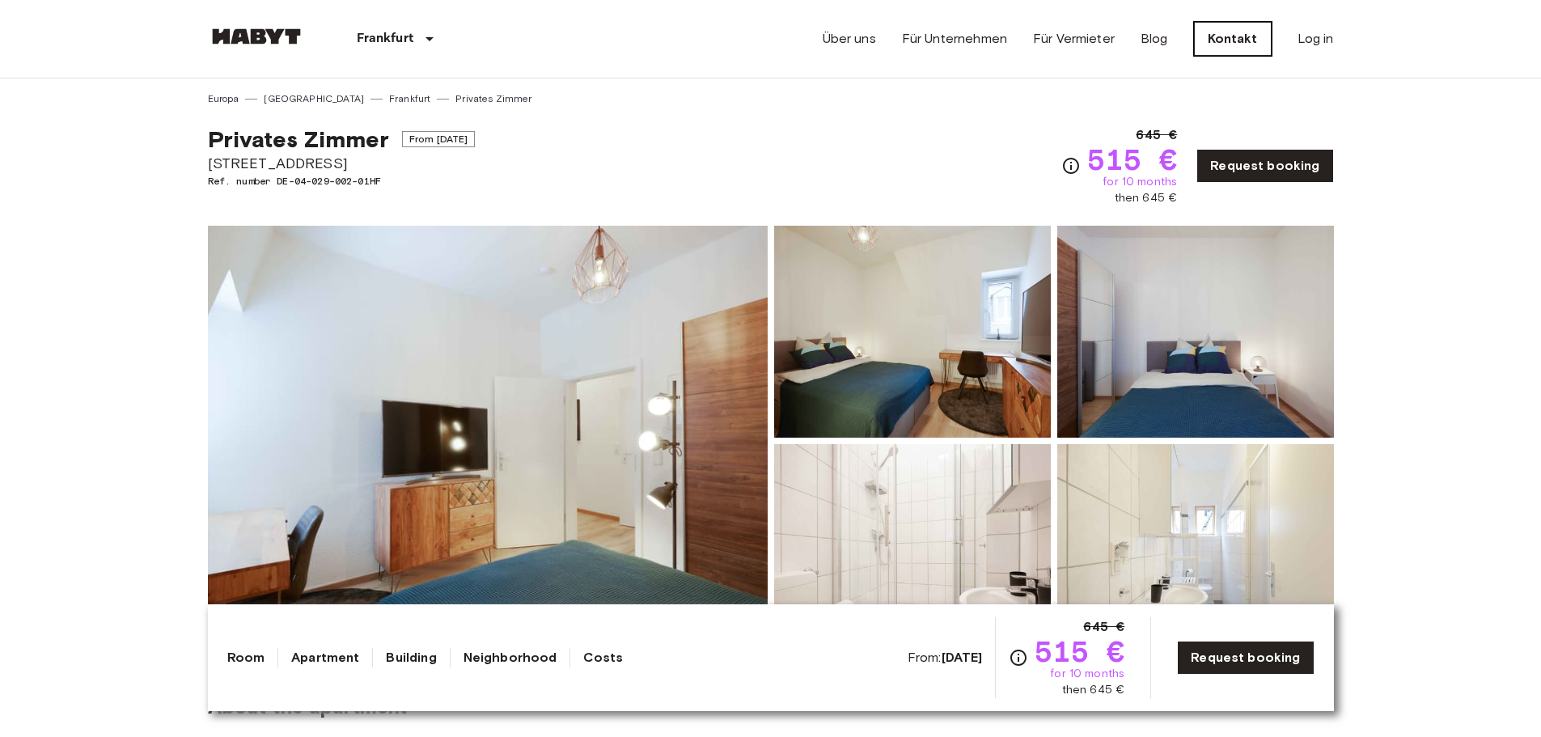
click at [1238, 35] on link "Kontakt" at bounding box center [1233, 39] width 78 height 34
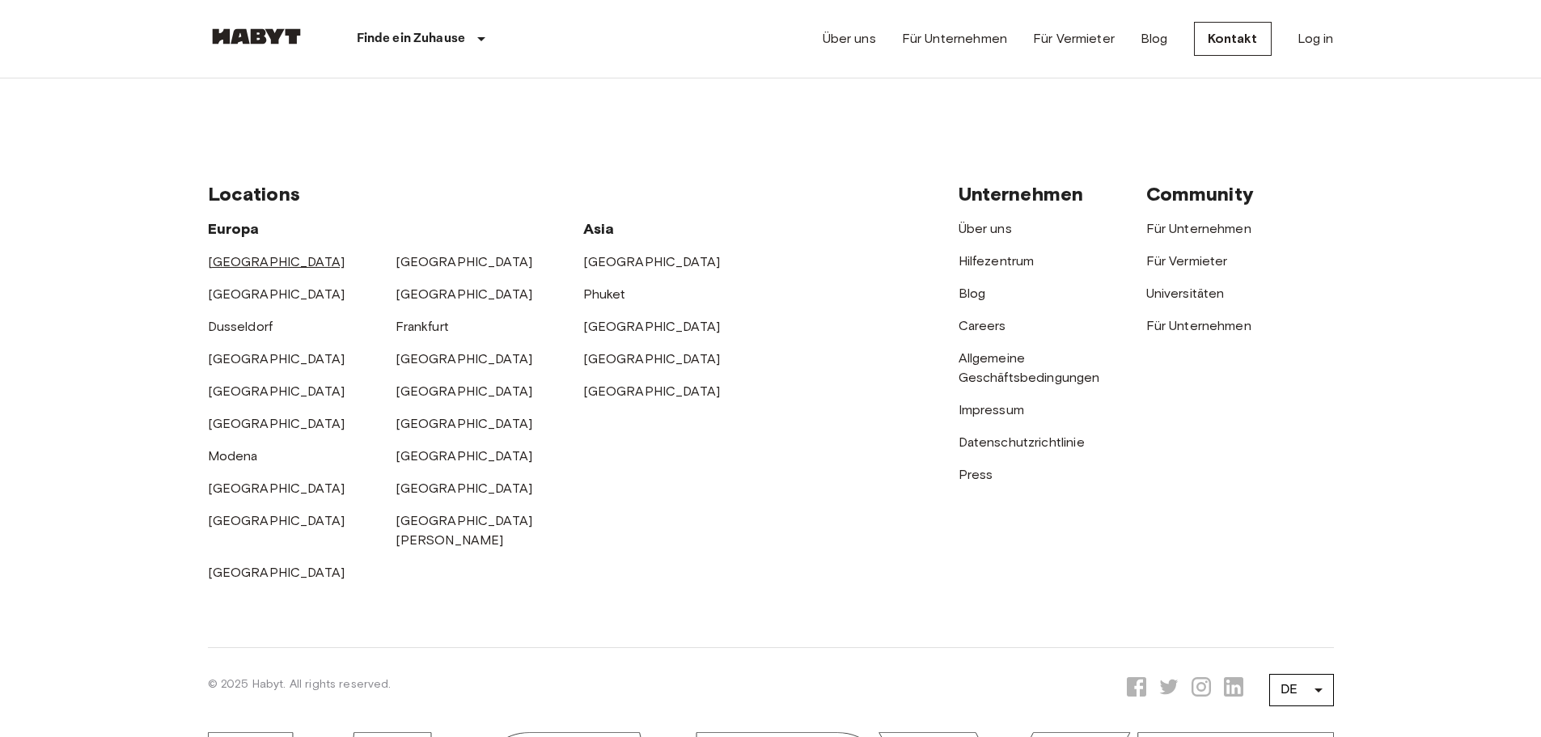
scroll to position [647, 0]
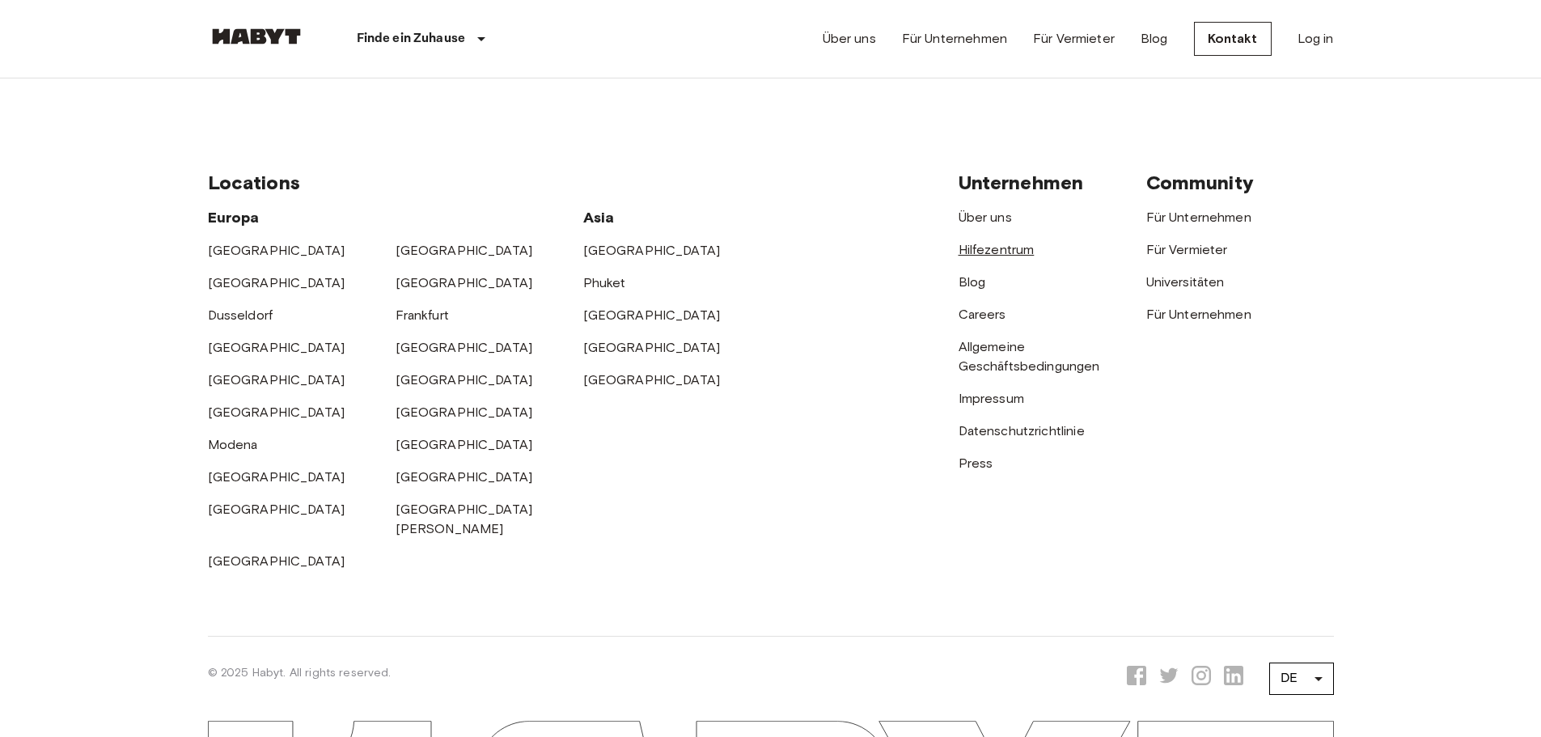
click at [993, 246] on link "Hilfezentrum" at bounding box center [996, 249] width 76 height 15
